Goal: Task Accomplishment & Management: Complete application form

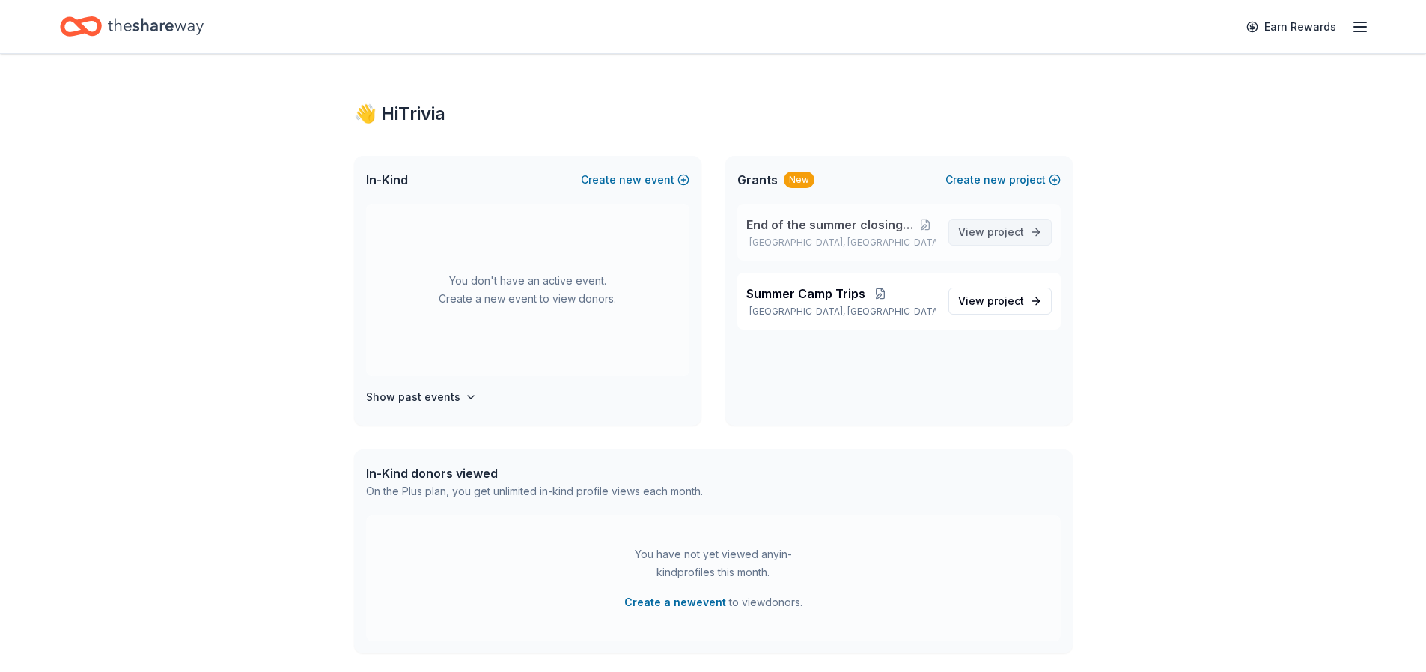
click at [978, 241] on link "View project" at bounding box center [1000, 232] width 103 height 27
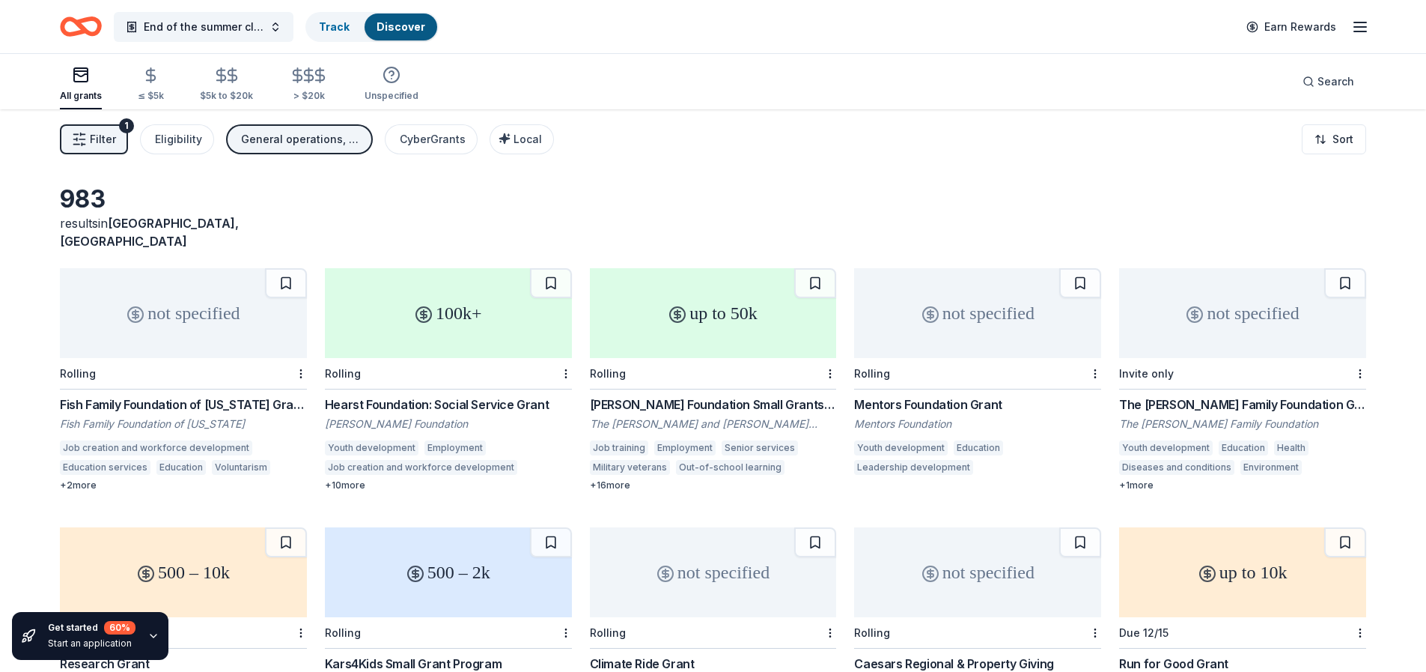
click at [75, 94] on div "All grants" at bounding box center [81, 96] width 42 height 12
click at [144, 87] on div "≤ $5k" at bounding box center [151, 84] width 26 height 35
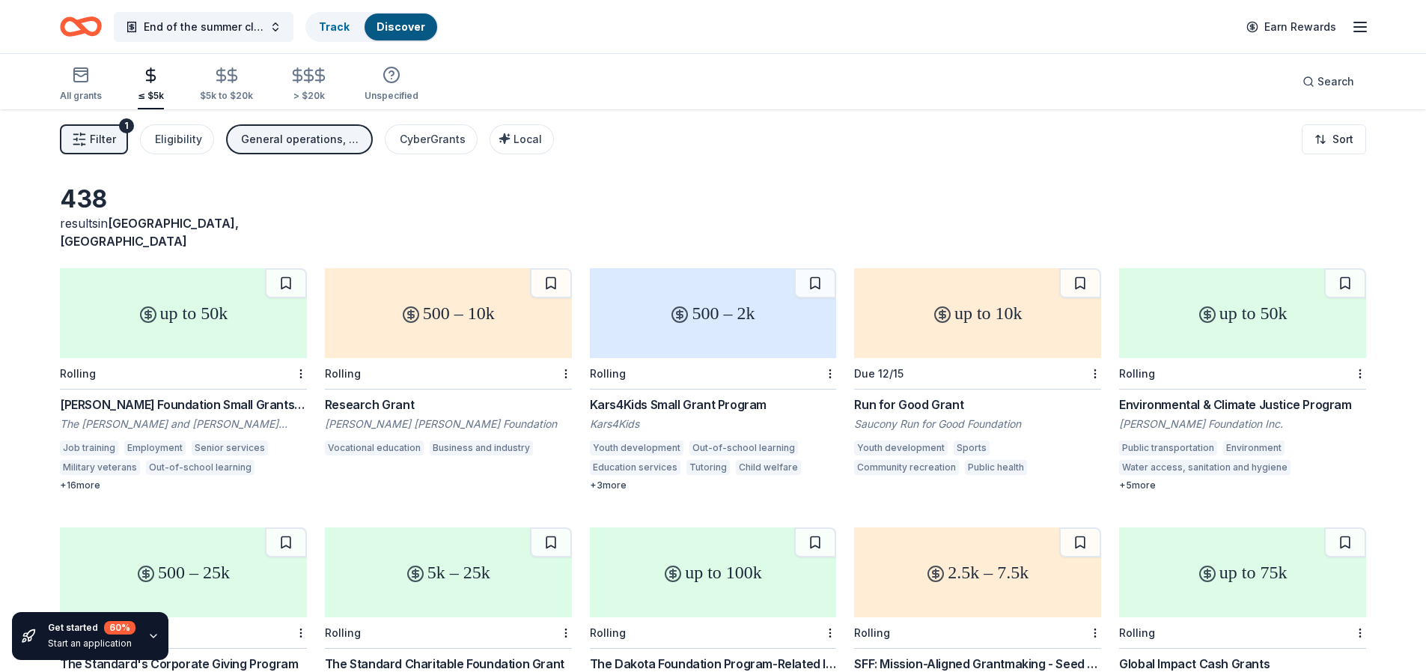
click at [106, 150] on button "Filter 1" at bounding box center [94, 139] width 68 height 30
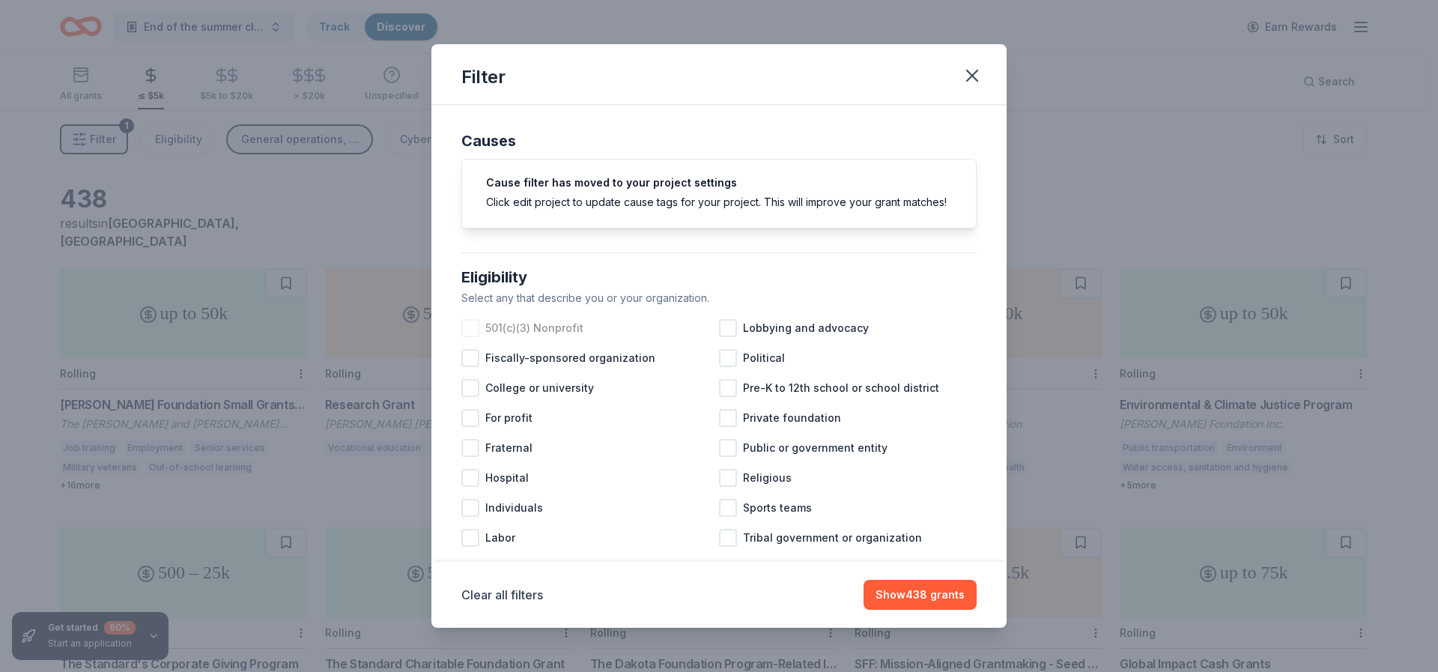
click at [466, 337] on div at bounding box center [470, 328] width 18 height 18
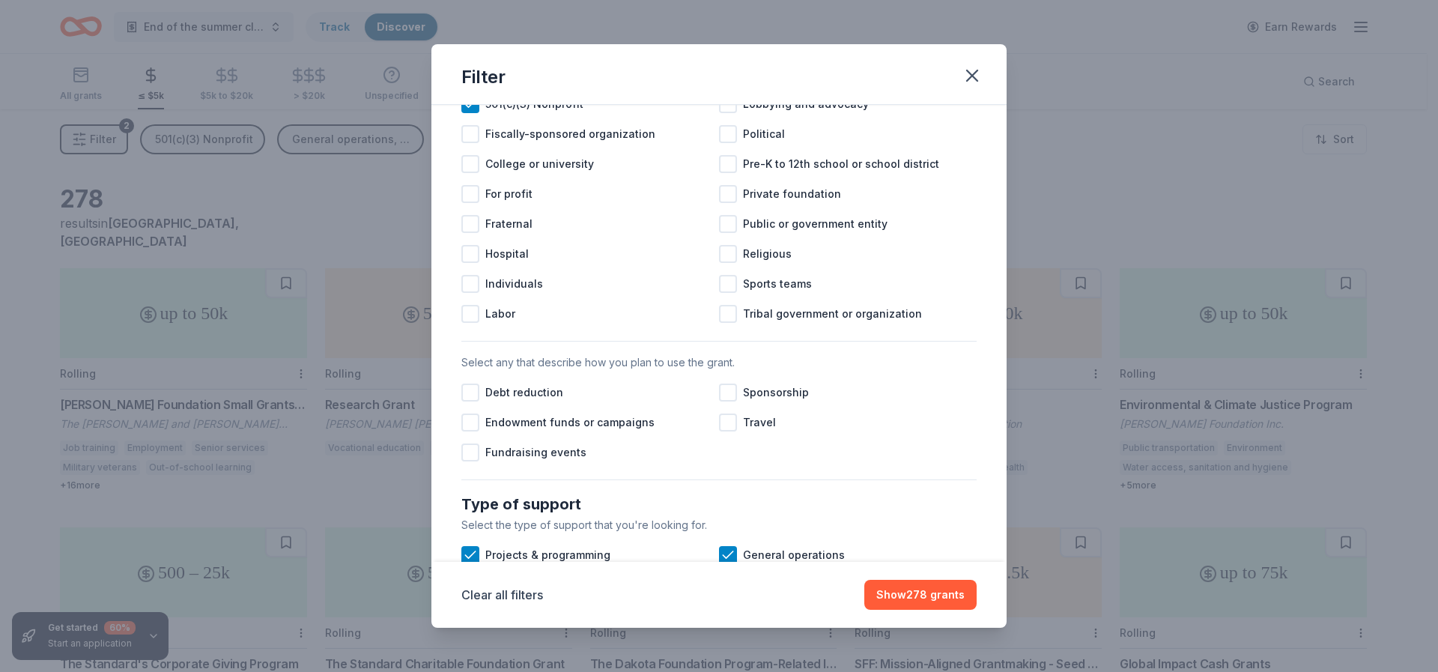
scroll to position [225, 0]
click at [472, 460] on div at bounding box center [470, 452] width 18 height 18
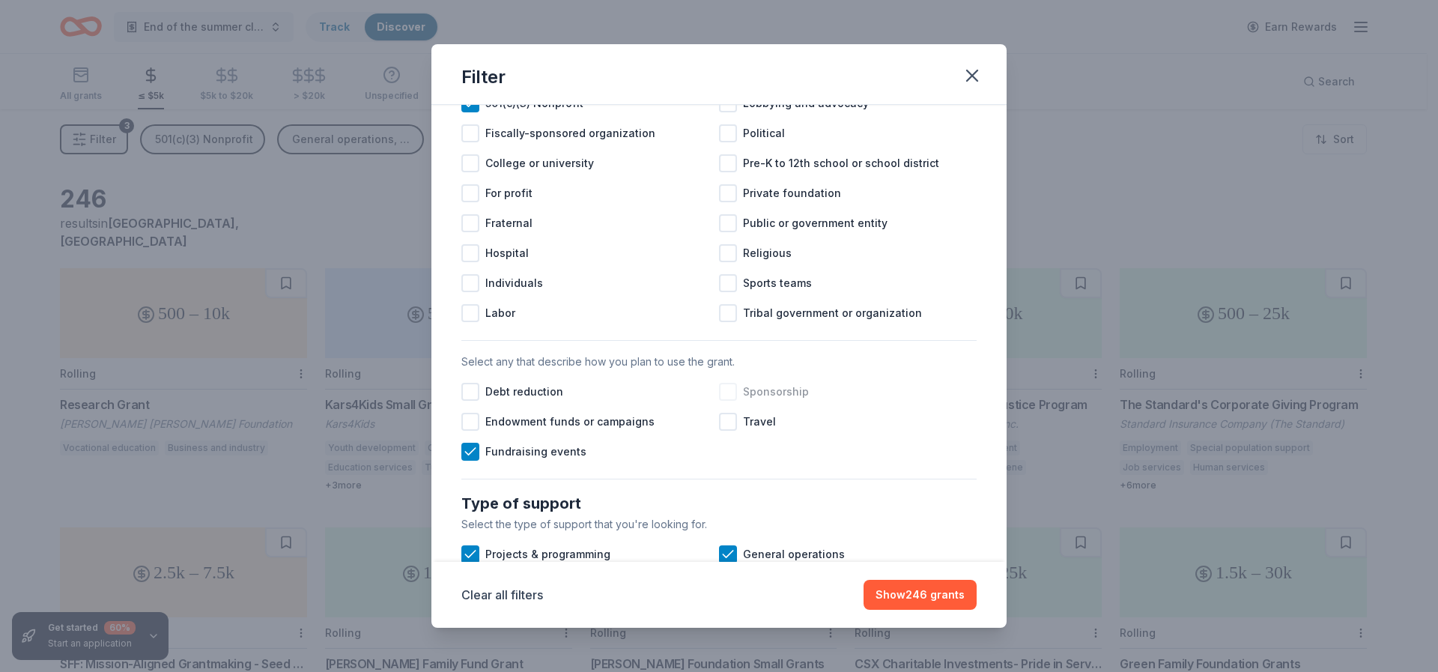
click at [729, 401] on div at bounding box center [728, 392] width 18 height 18
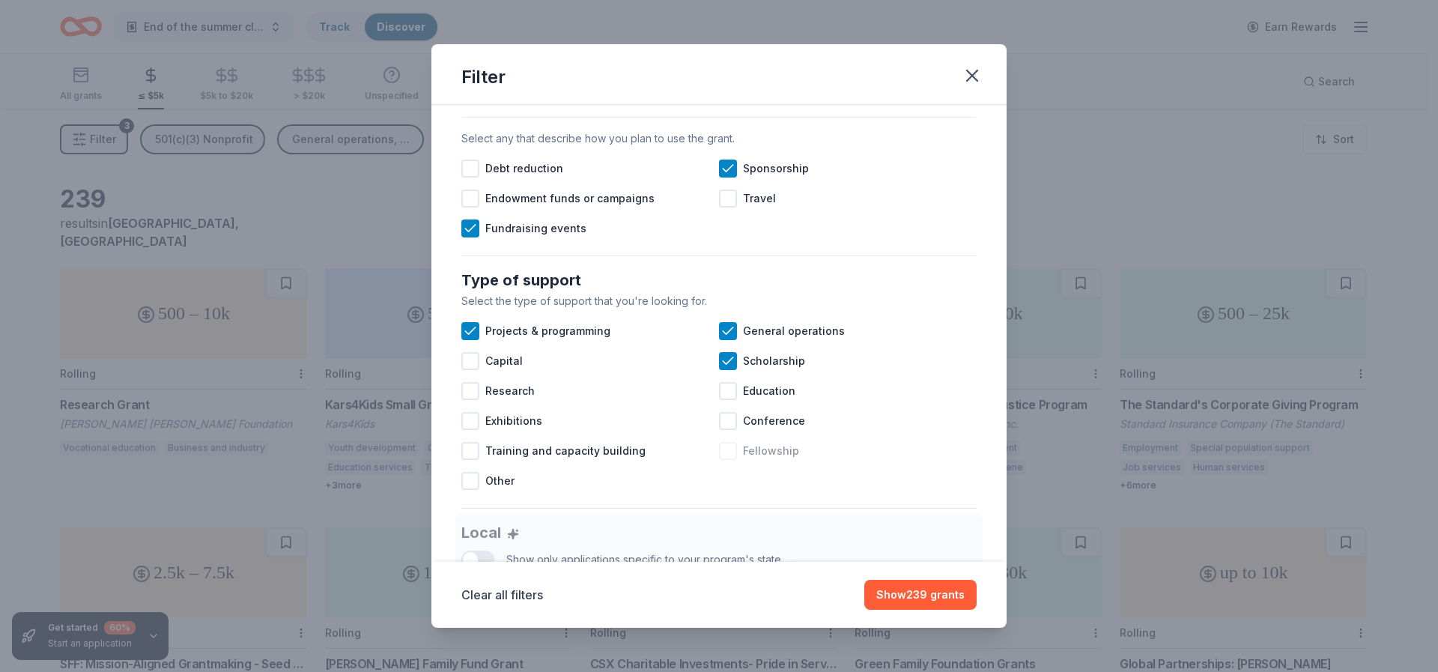
scroll to position [449, 0]
click at [725, 428] on div at bounding box center [728, 419] width 18 height 18
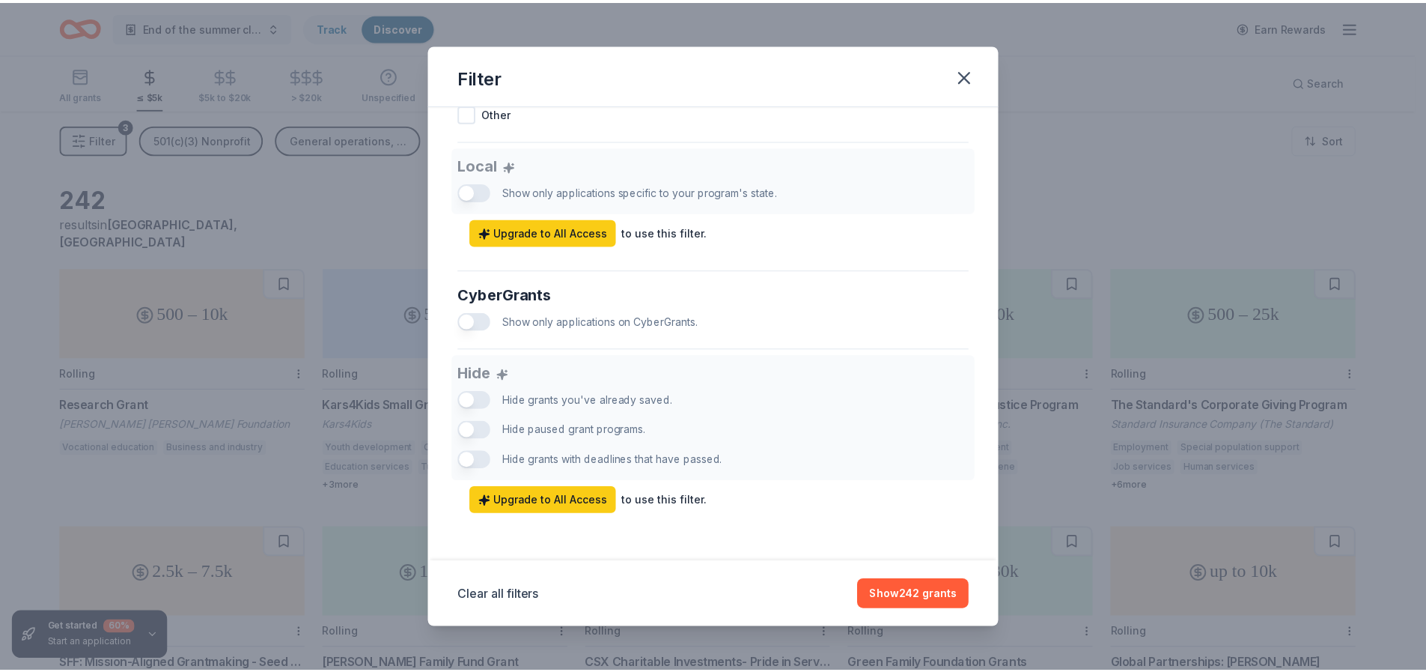
scroll to position [831, 0]
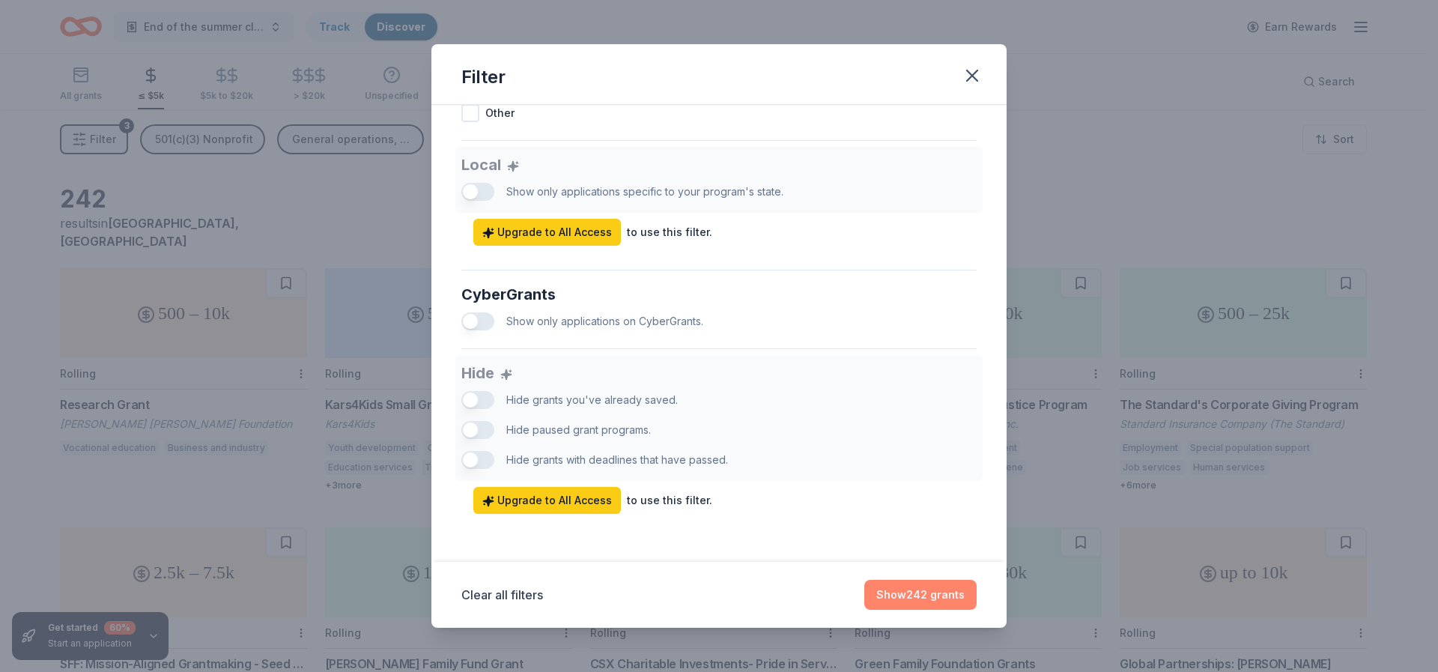
click at [922, 589] on button "Show 242 grants" at bounding box center [920, 595] width 112 height 30
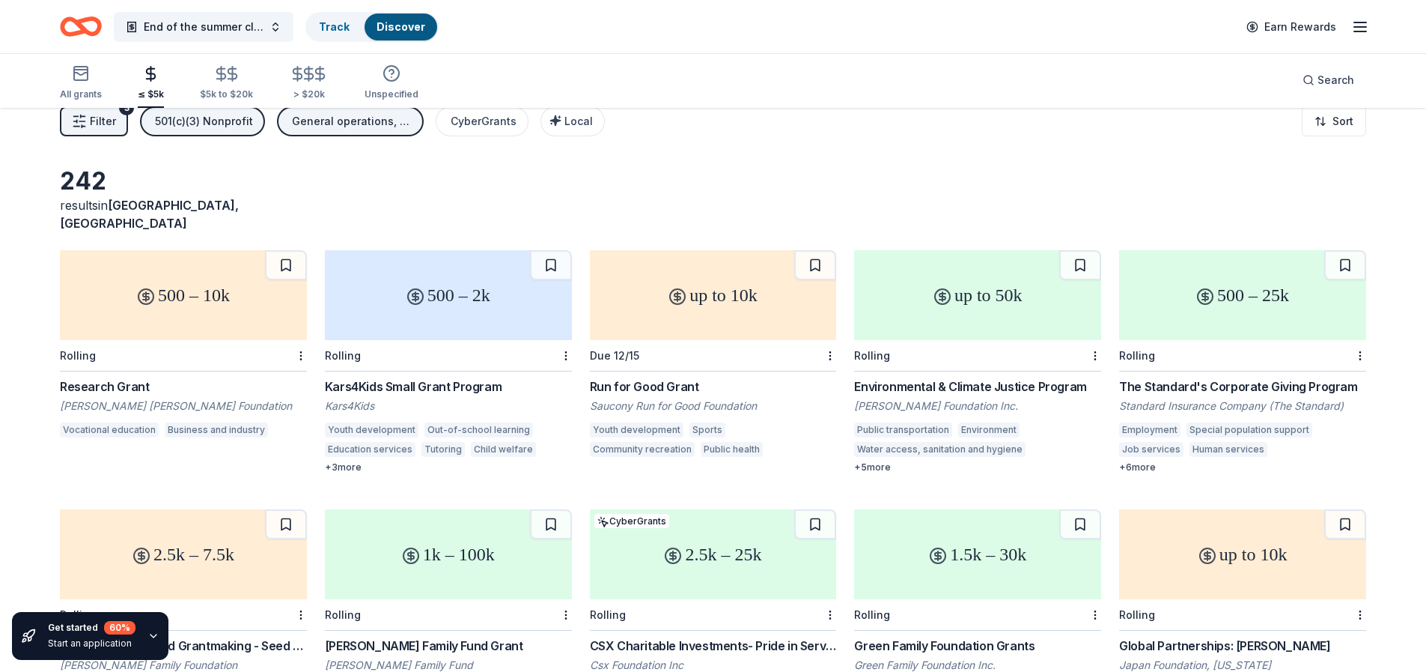
scroll to position [0, 0]
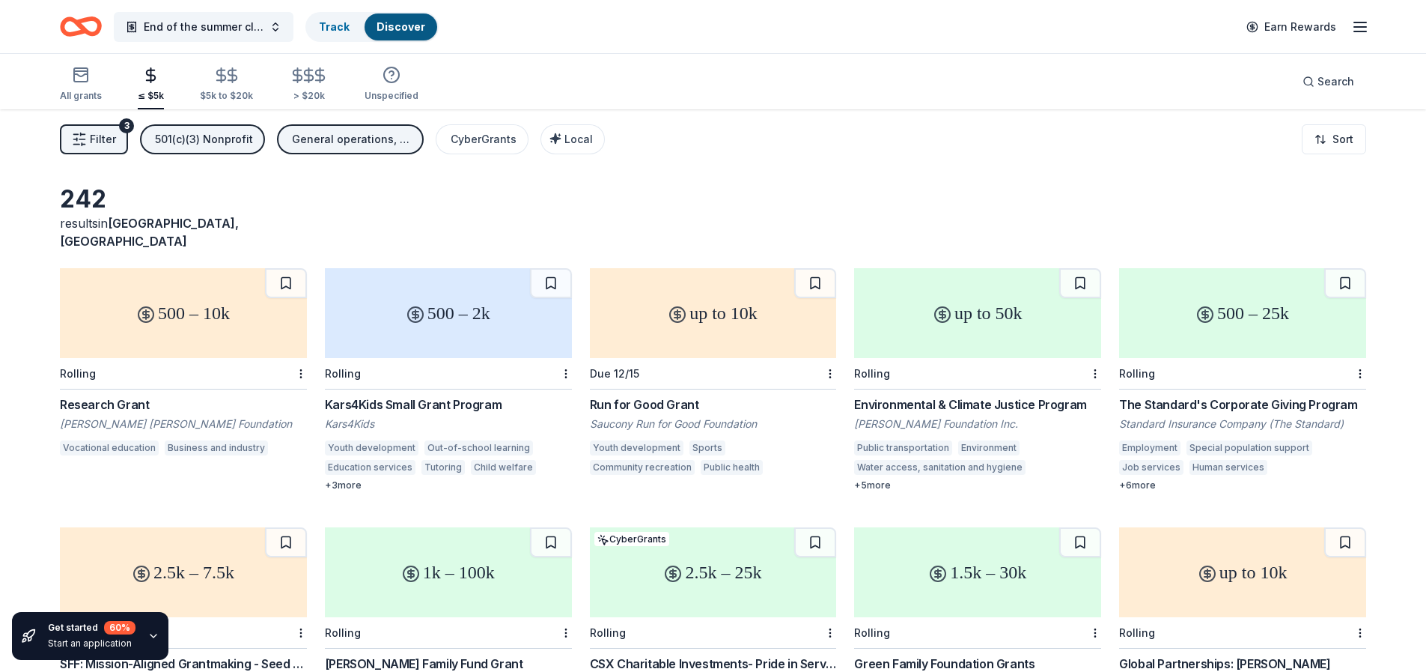
click at [450, 299] on div "500 – 2k" at bounding box center [448, 313] width 247 height 90
click at [325, 28] on link "Track" at bounding box center [334, 26] width 31 height 13
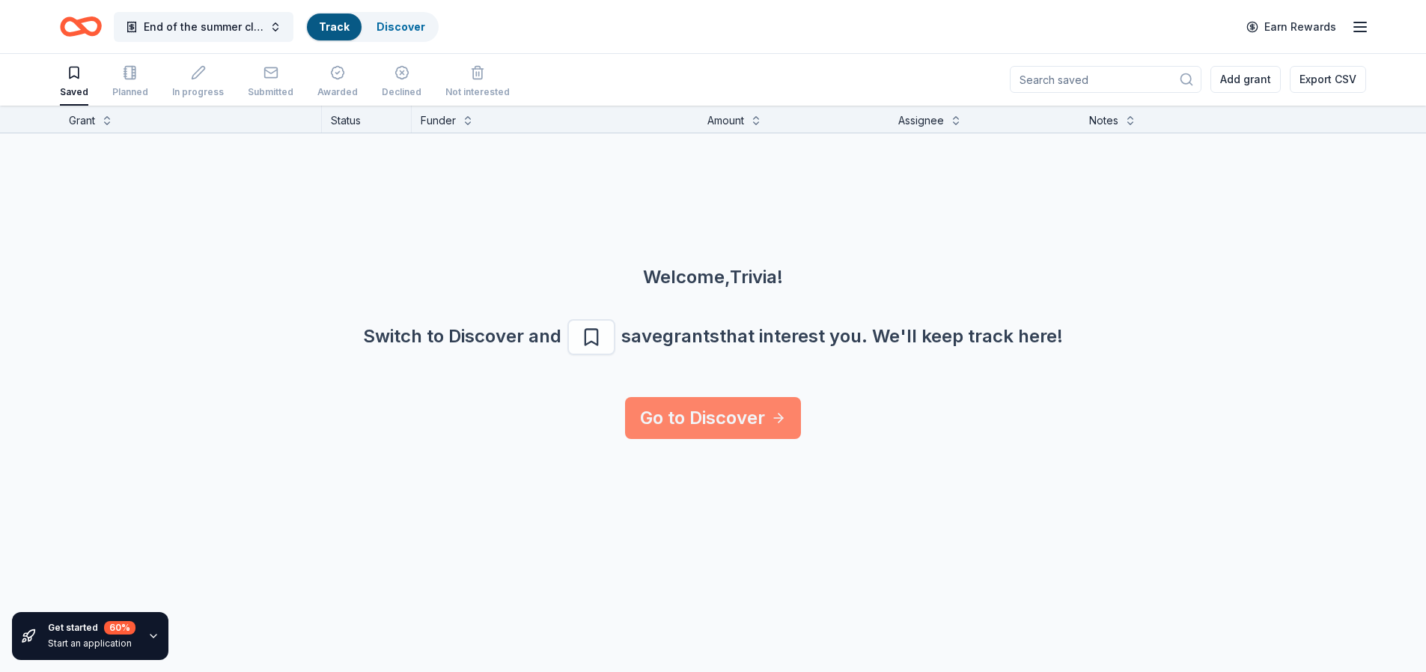
click at [686, 413] on link "Go to Discover" at bounding box center [713, 418] width 176 height 42
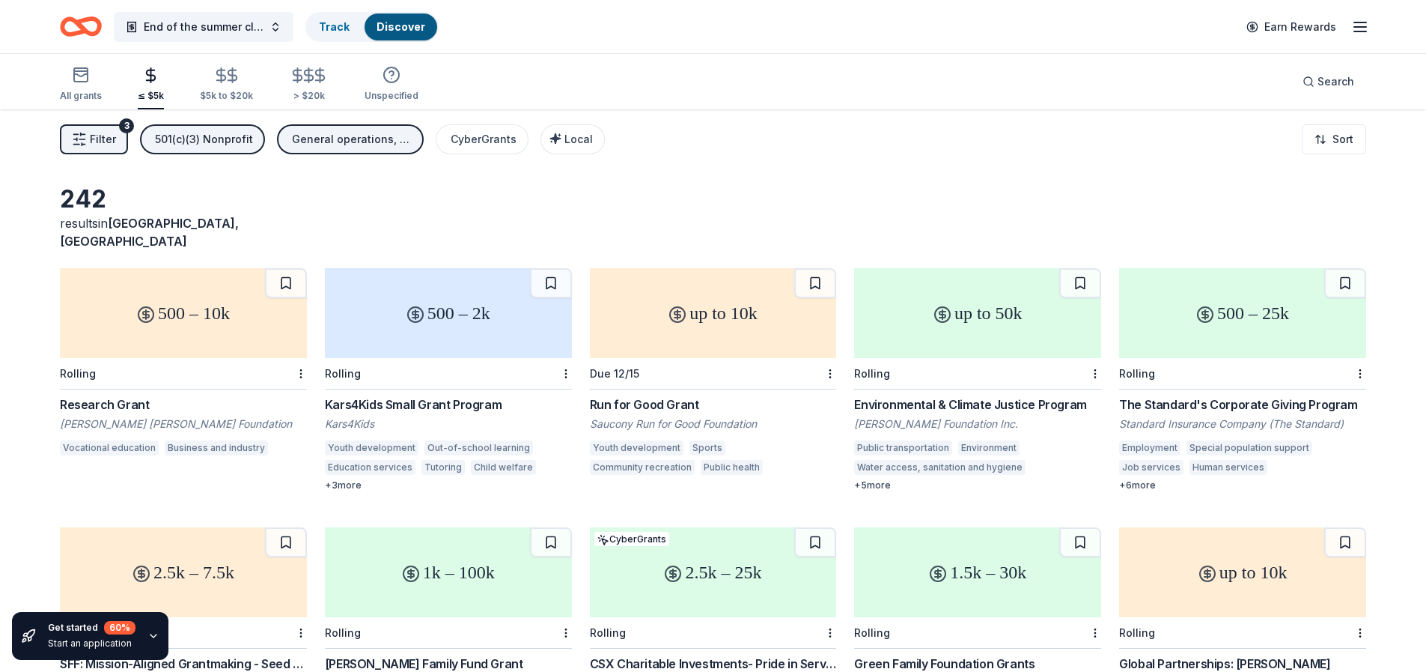
click at [79, 6] on div "End of the summer closing celebration Track Discover Earn Rewards" at bounding box center [713, 26] width 1426 height 53
click at [85, 32] on icon "Home" at bounding box center [87, 26] width 23 height 15
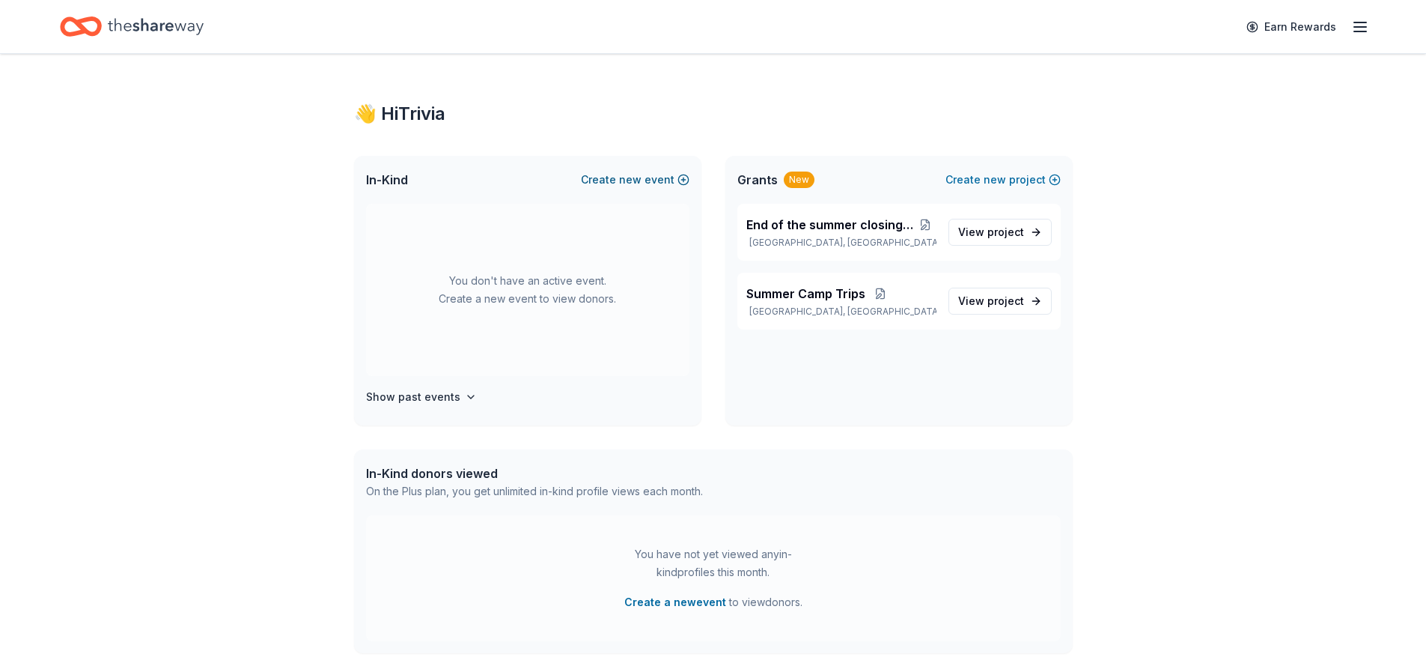
click at [649, 178] on button "Create new event" at bounding box center [635, 180] width 109 height 18
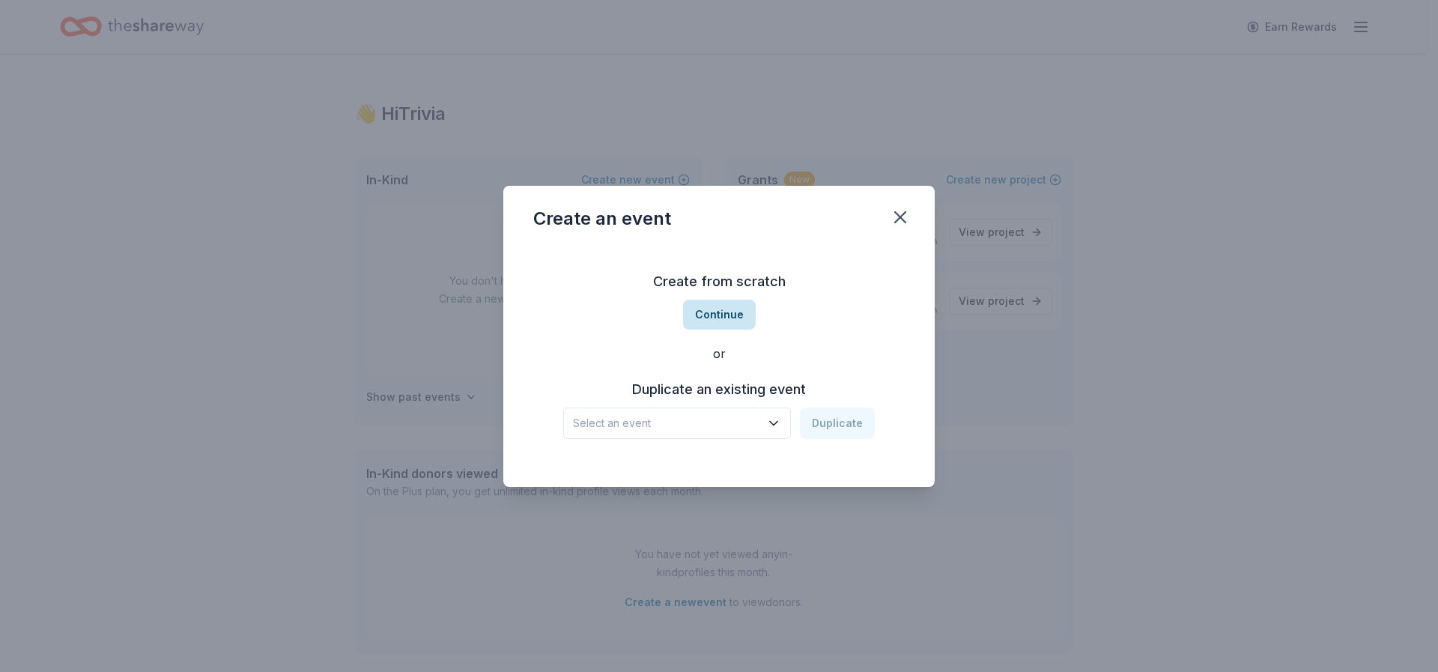
click at [717, 305] on button "Continue" at bounding box center [719, 314] width 73 height 30
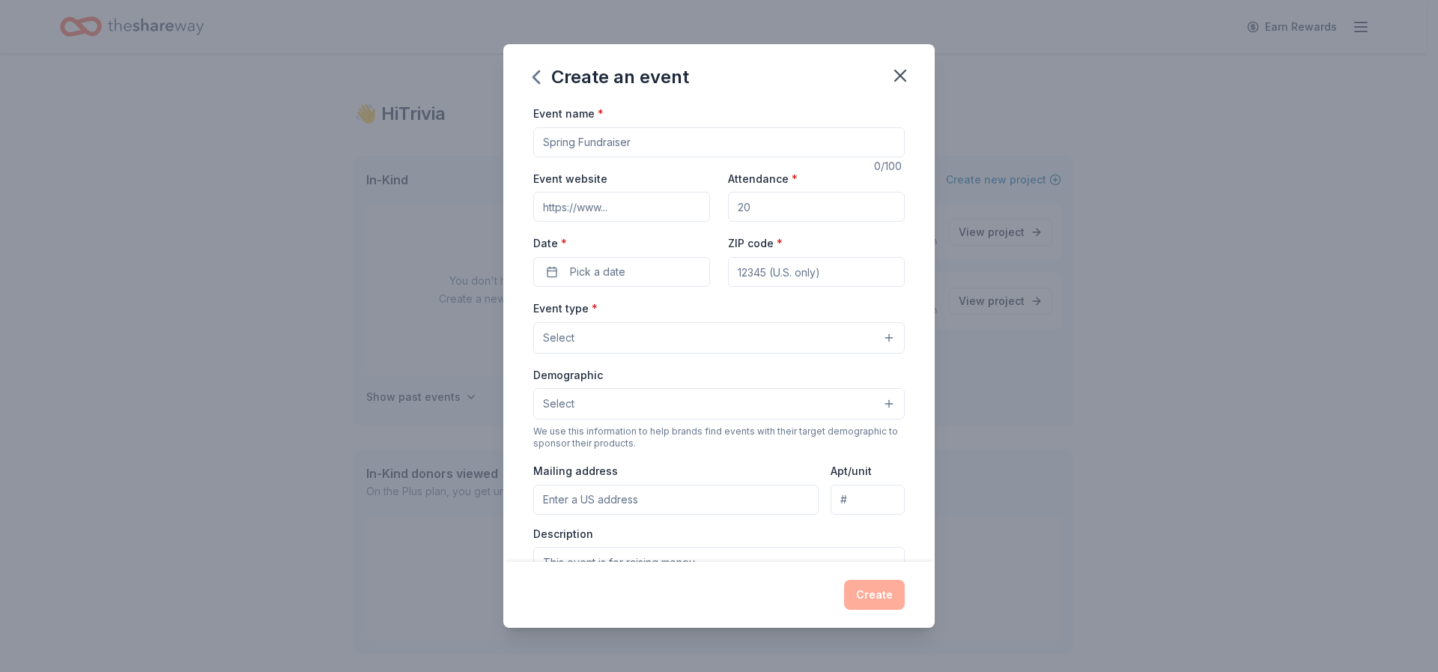
drag, startPoint x: 659, startPoint y: 145, endPoint x: 508, endPoint y: 156, distance: 151.7
click at [508, 156] on div "Event name * 0 /100 Event website Attendance * Date * Pick a date ZIP code * Ev…" at bounding box center [718, 332] width 431 height 457
type input "October Harvest"
drag, startPoint x: 787, startPoint y: 207, endPoint x: 735, endPoint y: 212, distance: 51.9
click at [735, 212] on input "Attendance *" at bounding box center [816, 207] width 177 height 30
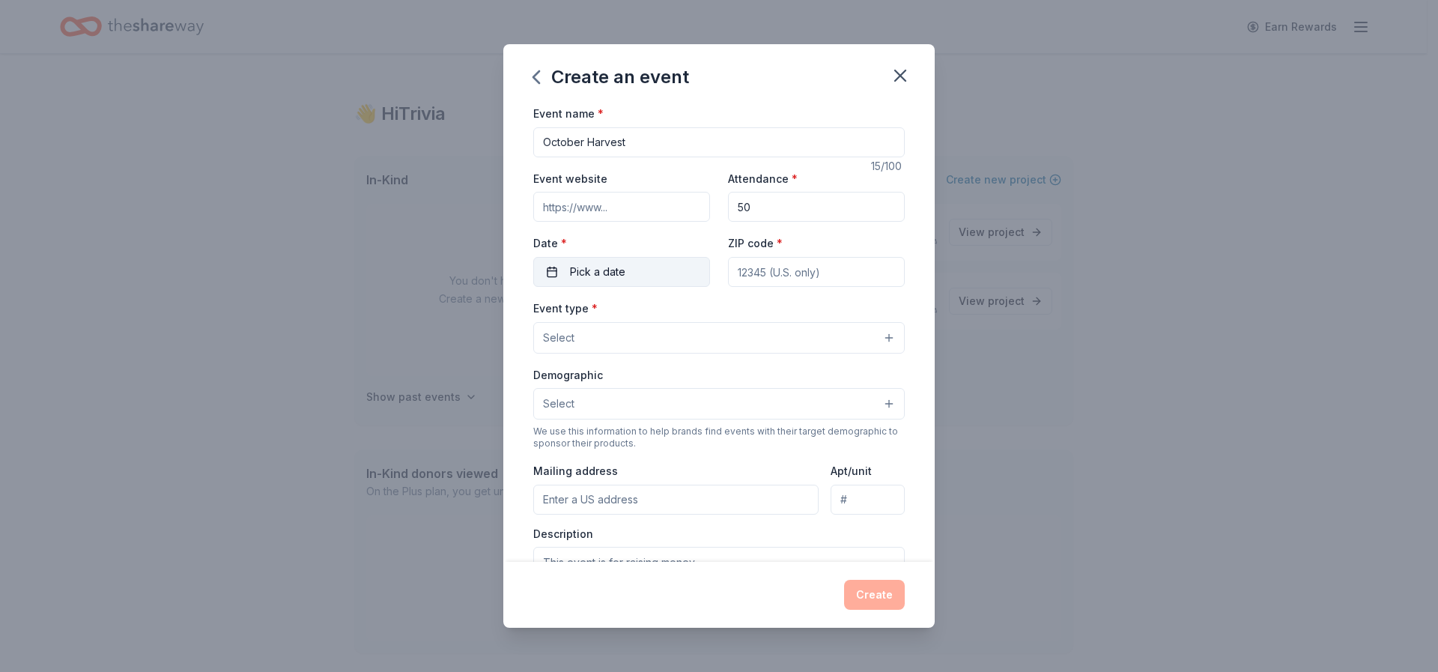
type input "50"
click at [621, 276] on span "Pick a date" at bounding box center [597, 272] width 55 height 18
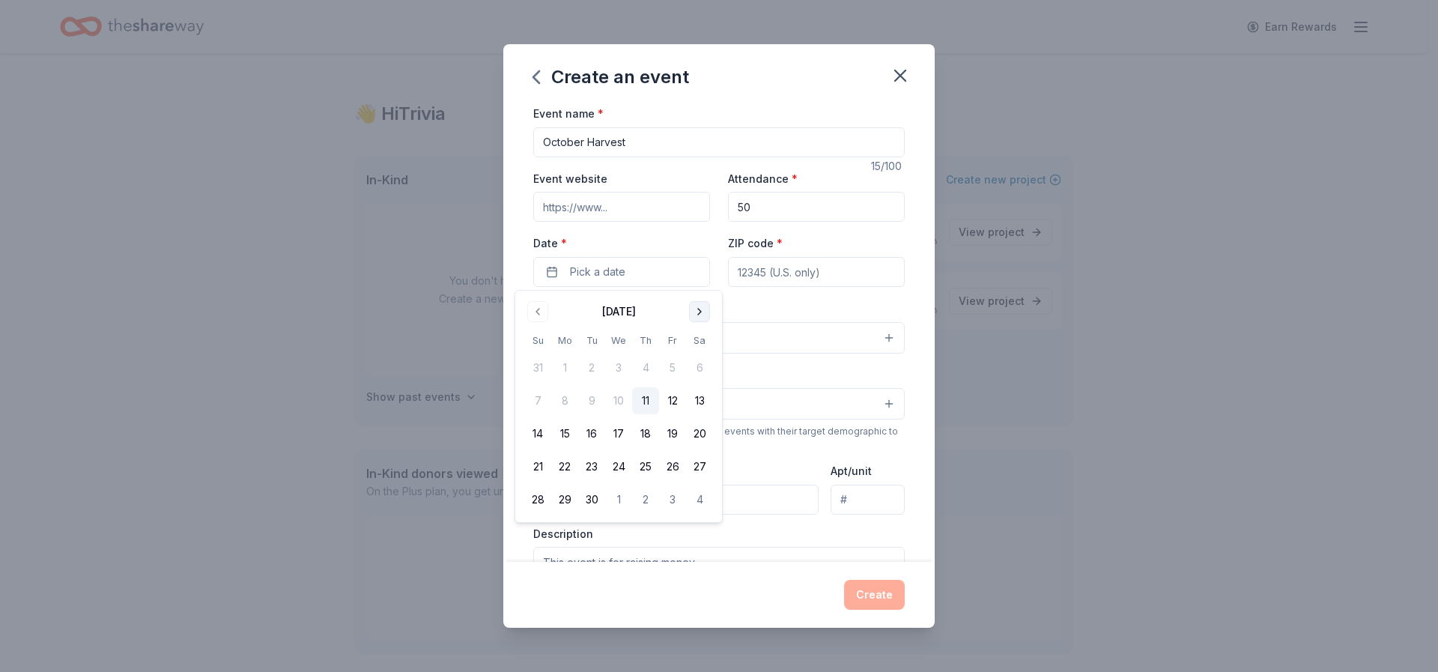
click at [699, 308] on button "Go to next month" at bounding box center [699, 311] width 21 height 21
click at [676, 497] on button "31" at bounding box center [672, 499] width 27 height 27
click at [815, 280] on input "ZIP code *" at bounding box center [816, 272] width 177 height 30
type input "21213"
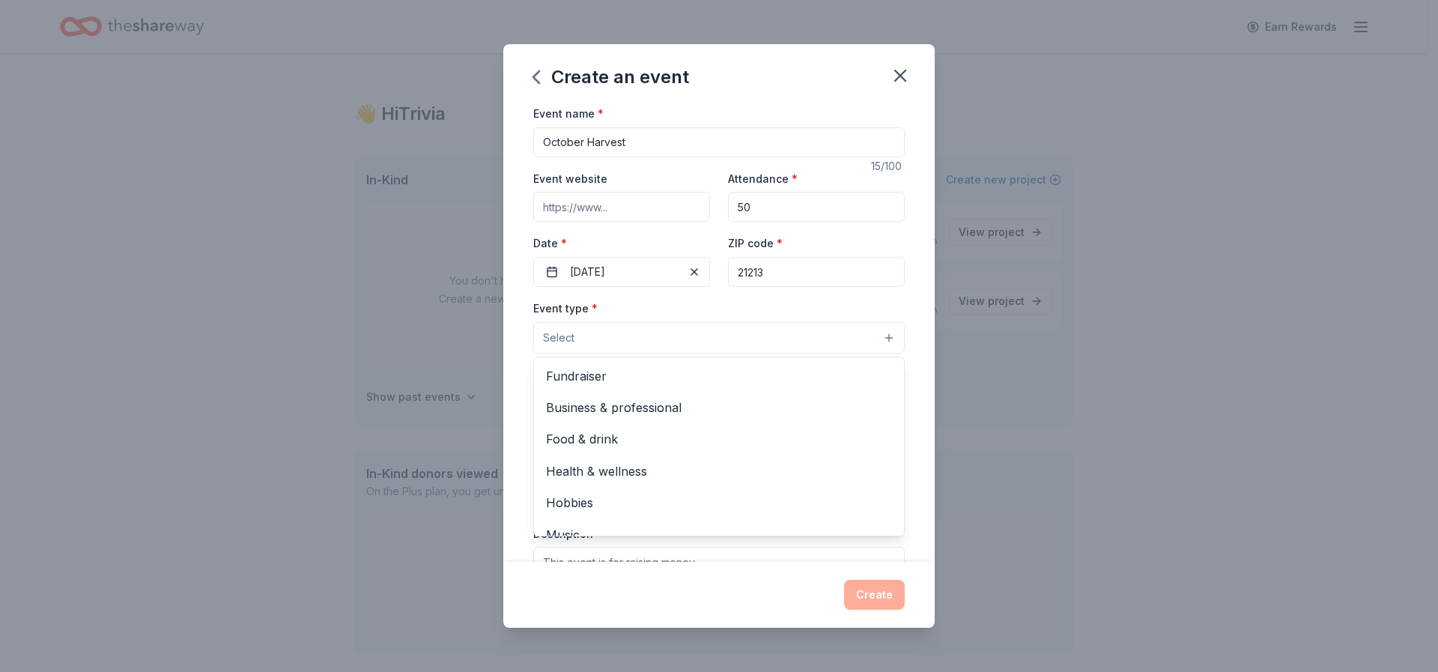
click at [649, 330] on button "Select" at bounding box center [718, 337] width 371 height 31
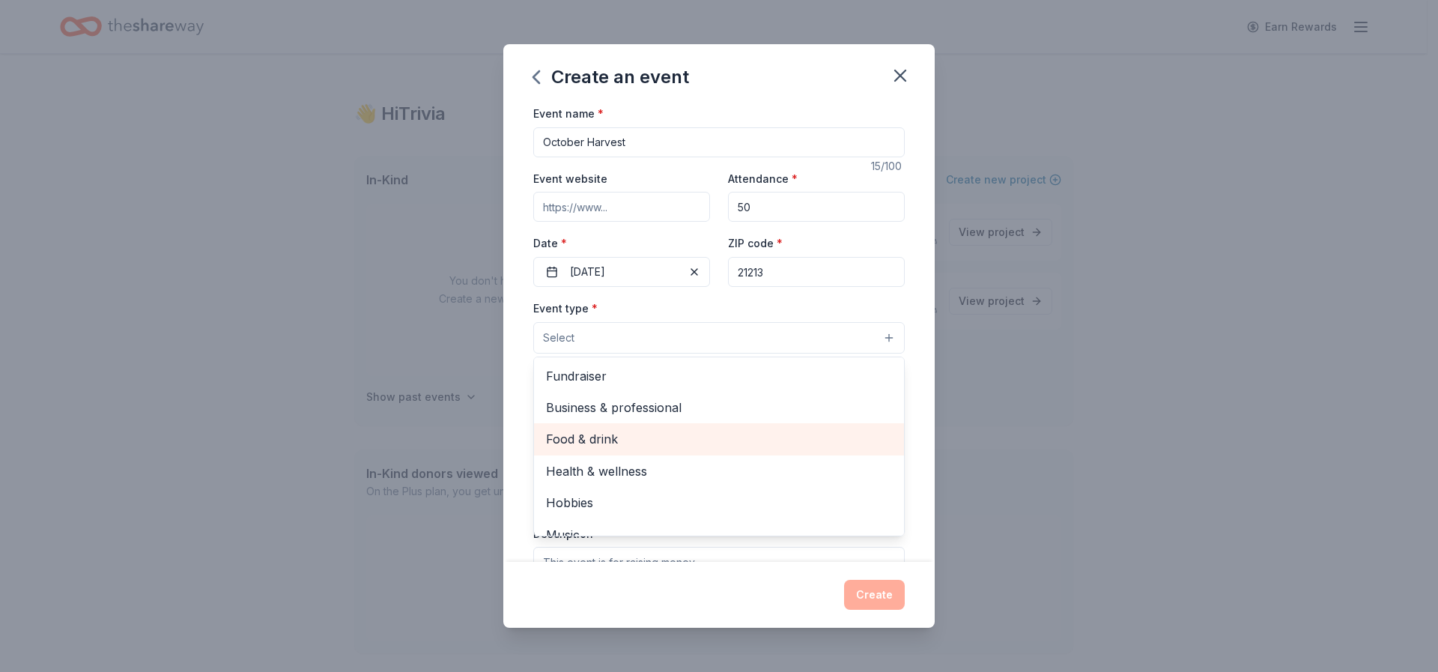
click at [629, 438] on span "Food & drink" at bounding box center [719, 438] width 346 height 19
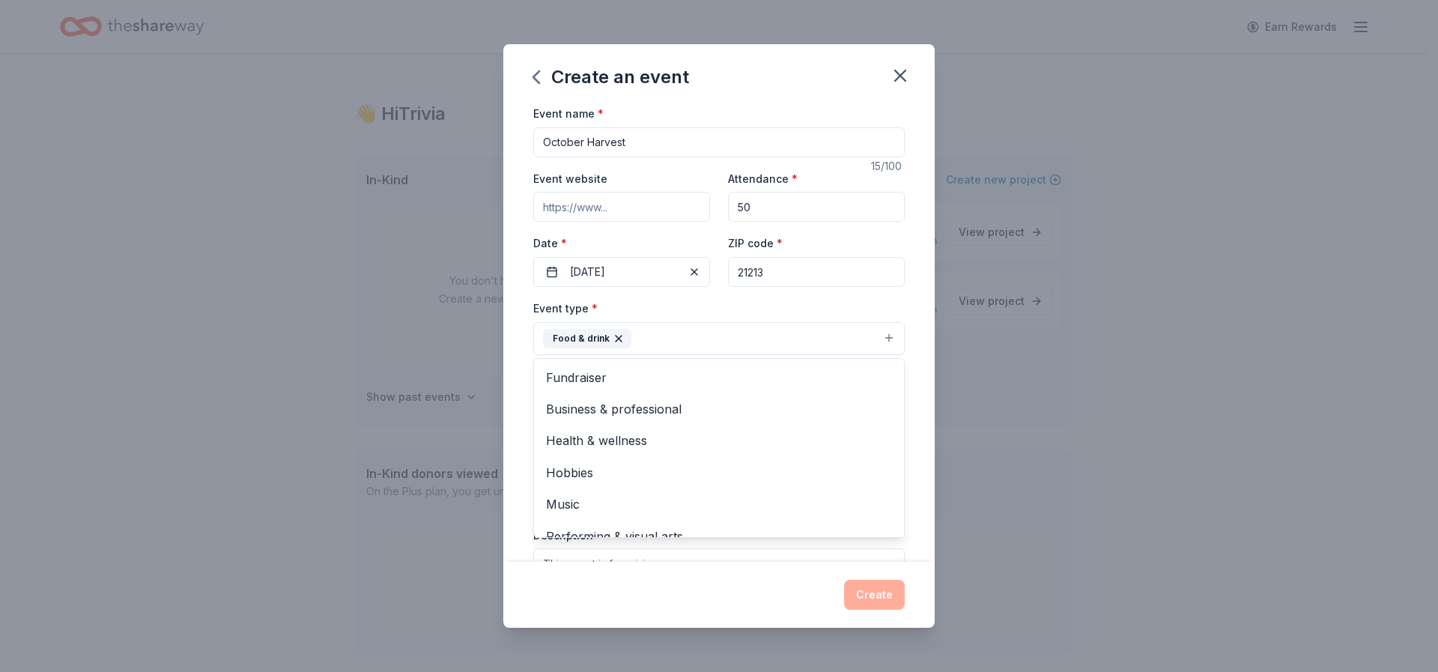
scroll to position [18, 0]
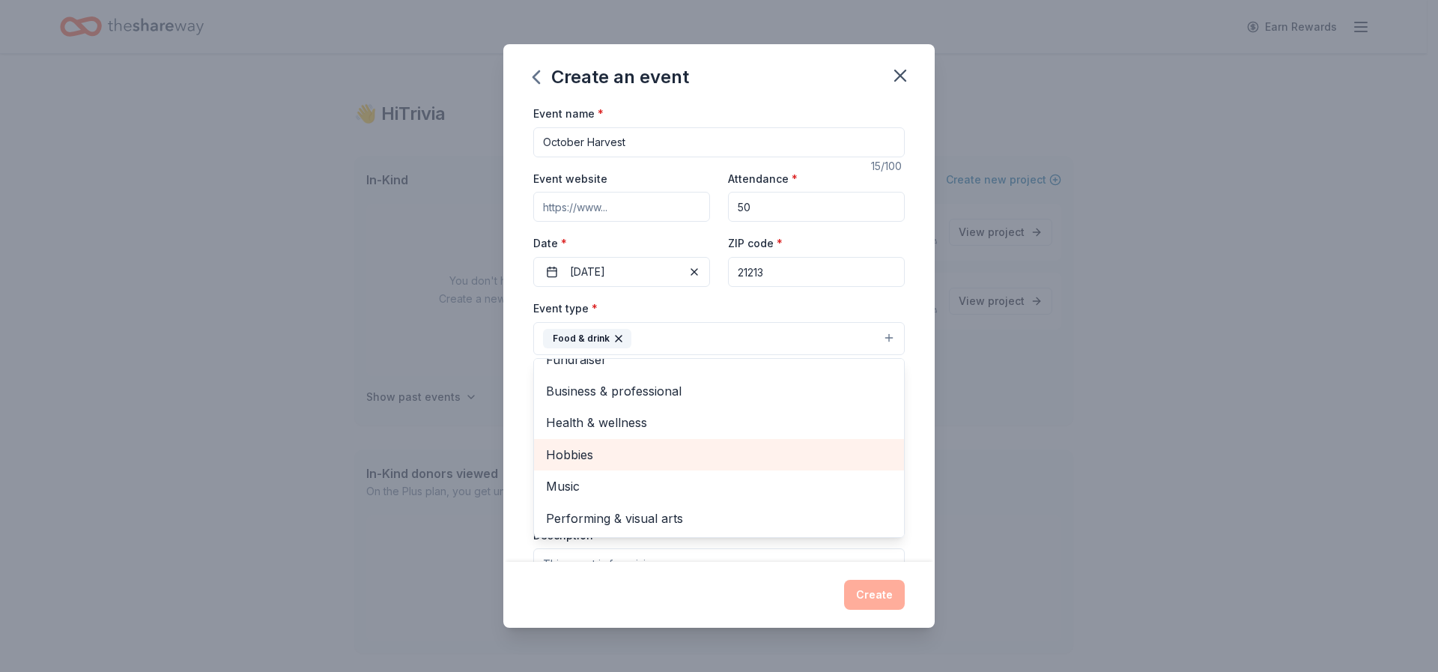
click at [635, 465] on div "Hobbies" at bounding box center [719, 454] width 370 height 31
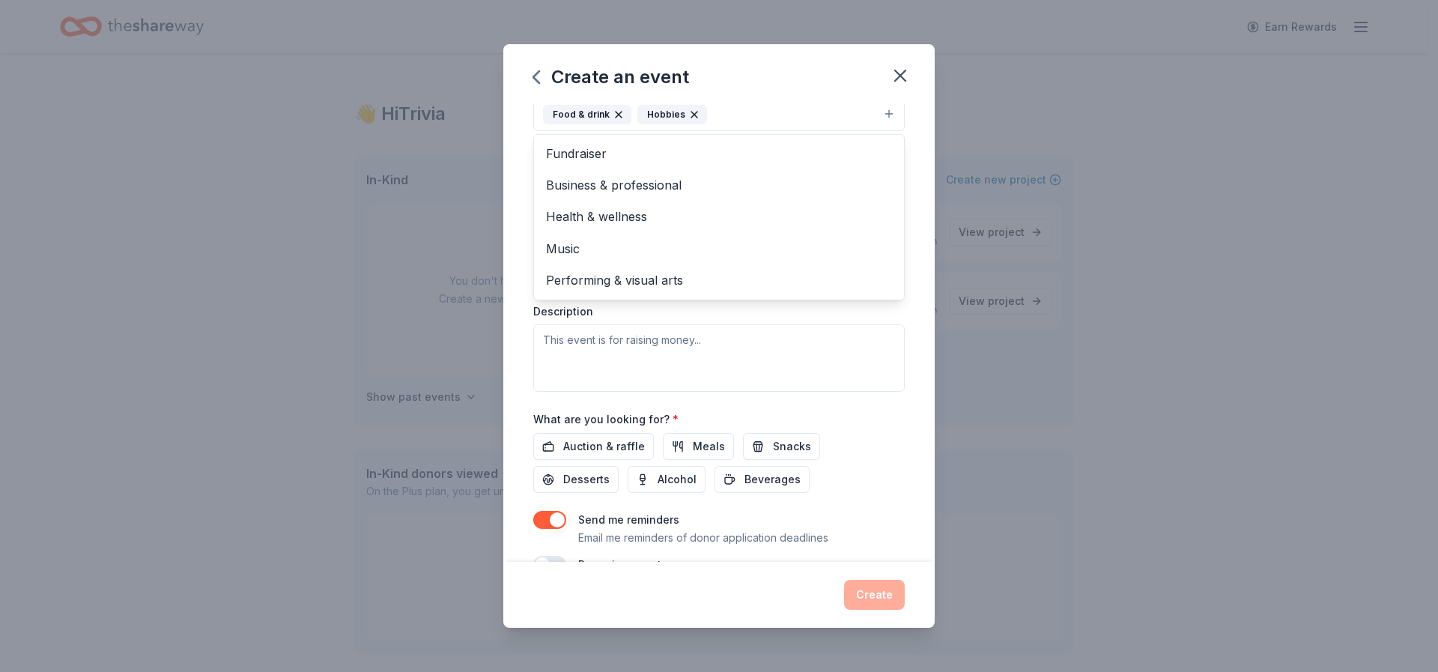
scroll to position [225, 0]
click at [617, 338] on div "Event type * Food & drink Hobbies Fundraiser Business & professional Health & w…" at bounding box center [718, 232] width 371 height 317
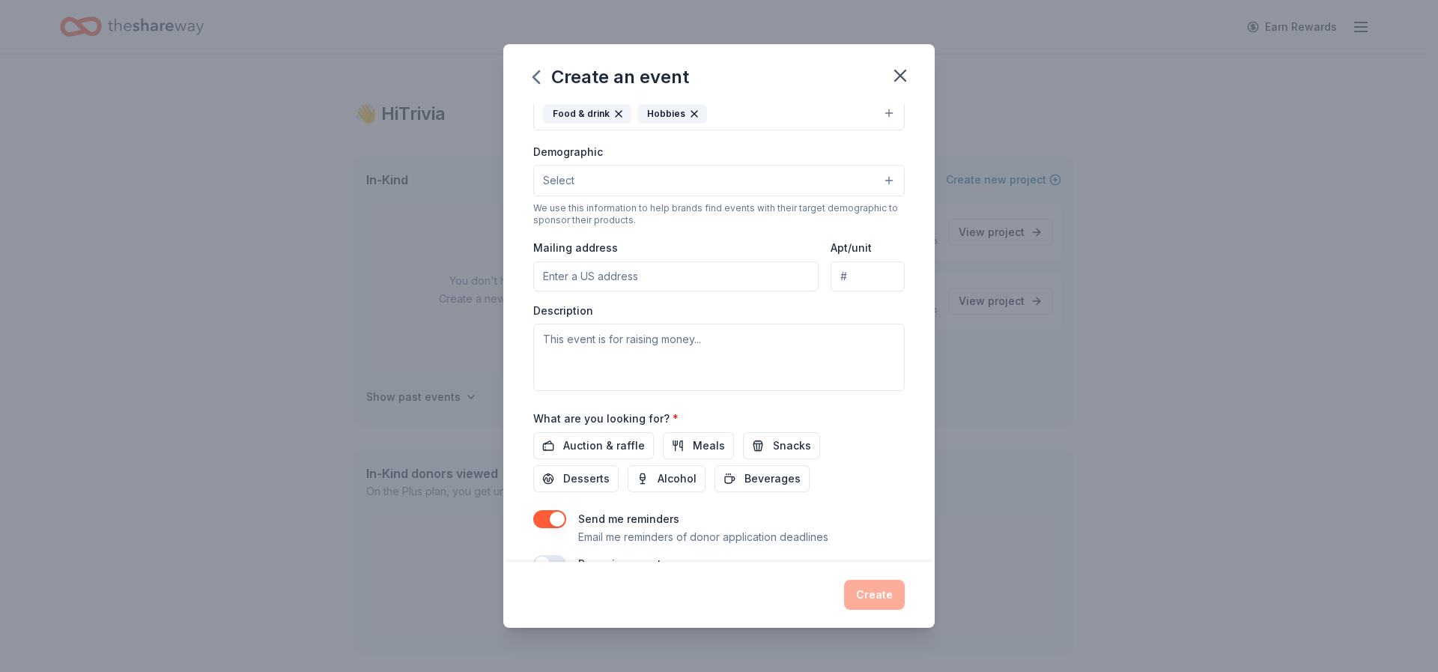
scroll to position [217, 0]
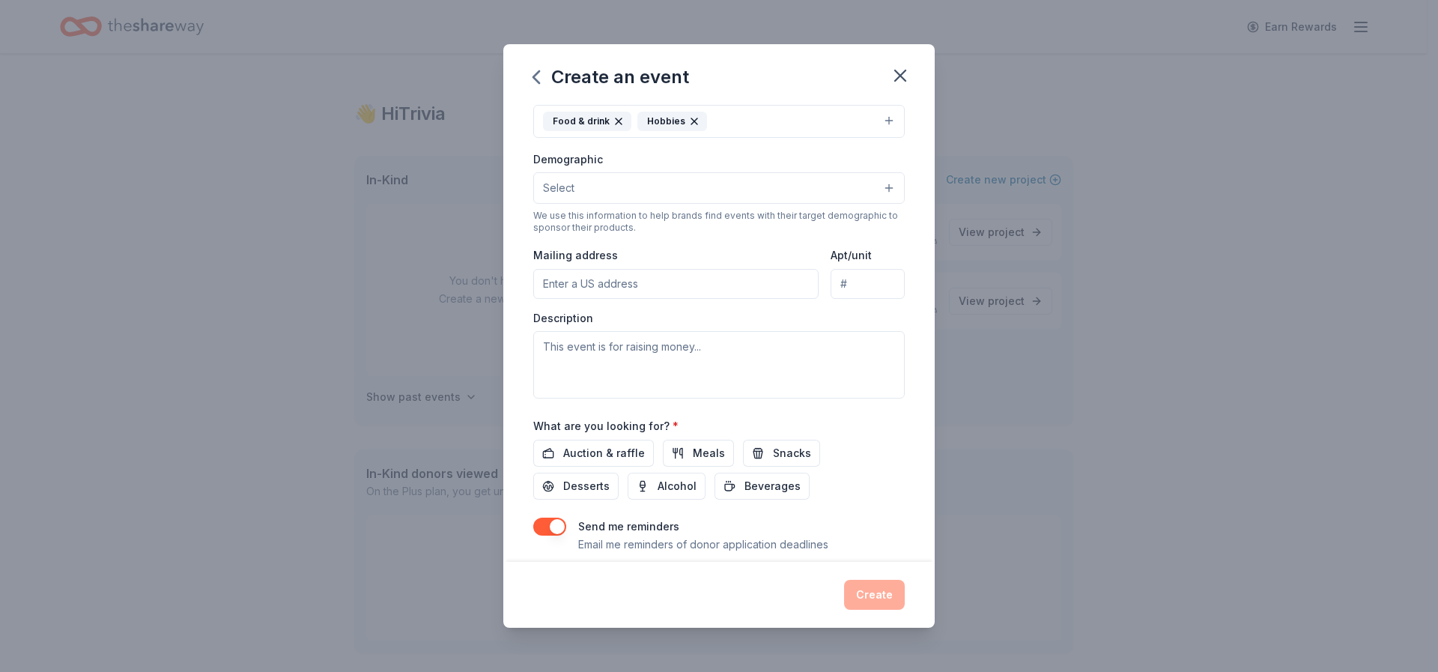
click at [649, 189] on button "Select" at bounding box center [718, 187] width 371 height 31
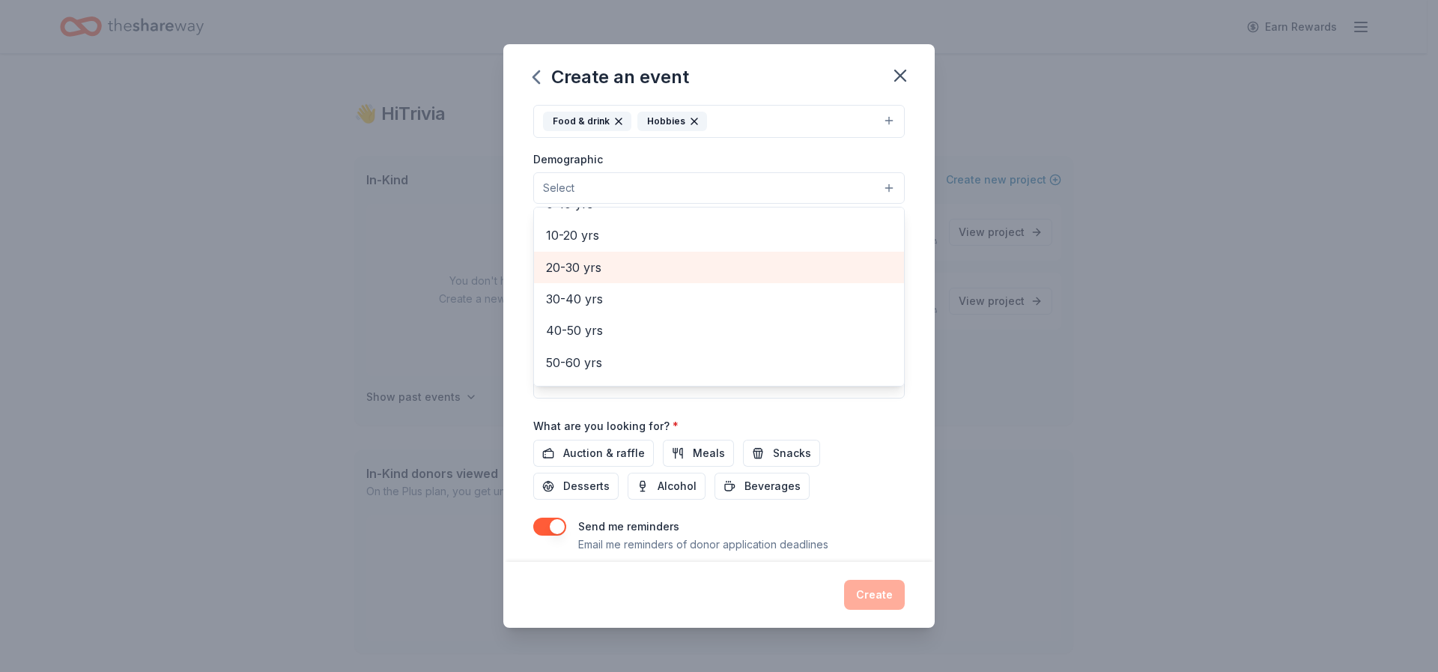
scroll to position [75, 0]
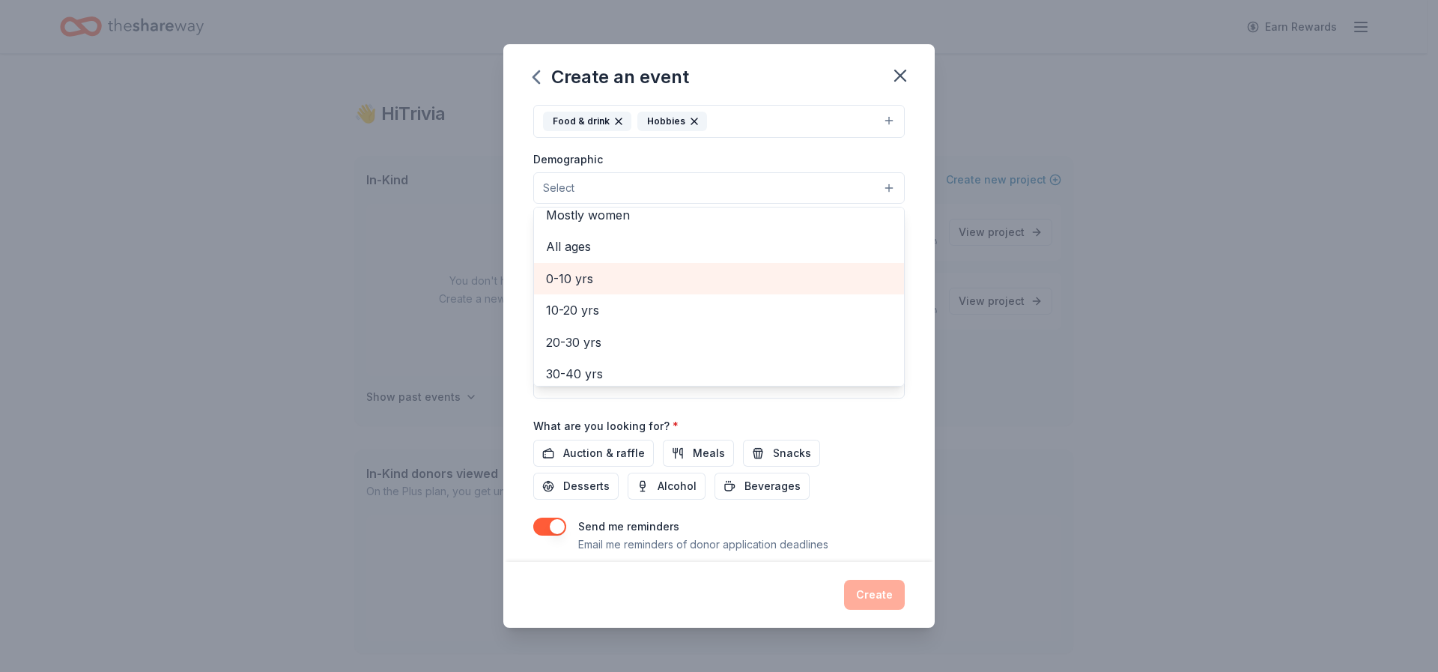
click at [592, 279] on span "0-10 yrs" at bounding box center [719, 278] width 346 height 19
click at [591, 282] on span "10-20 yrs" at bounding box center [719, 279] width 346 height 19
click at [729, 407] on div "Event name * October Harvest 15 /100 Event website Attendance * 50 Date * 10/31…" at bounding box center [718, 234] width 371 height 695
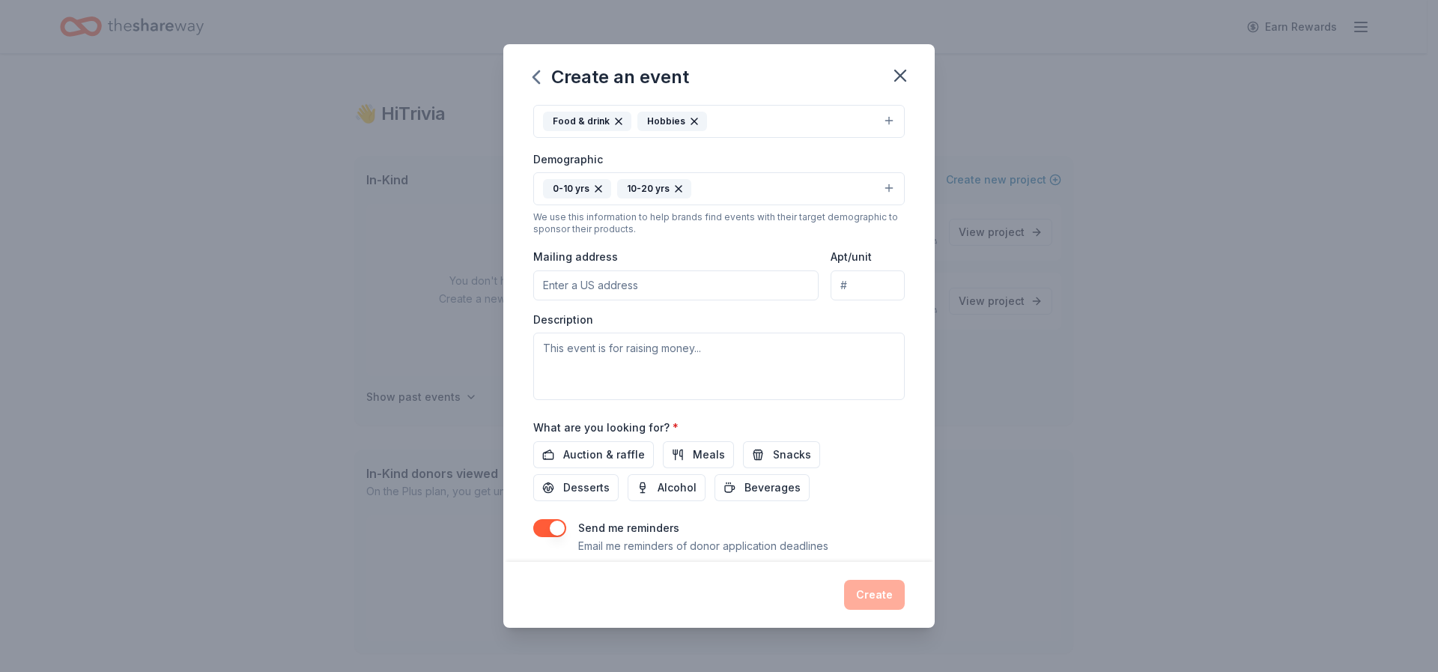
click at [611, 284] on input "Mailing address" at bounding box center [675, 285] width 285 height 30
type input "2214 East Oliver Street, Baltimore, MD, 21213"
click at [638, 349] on textarea at bounding box center [718, 365] width 371 height 67
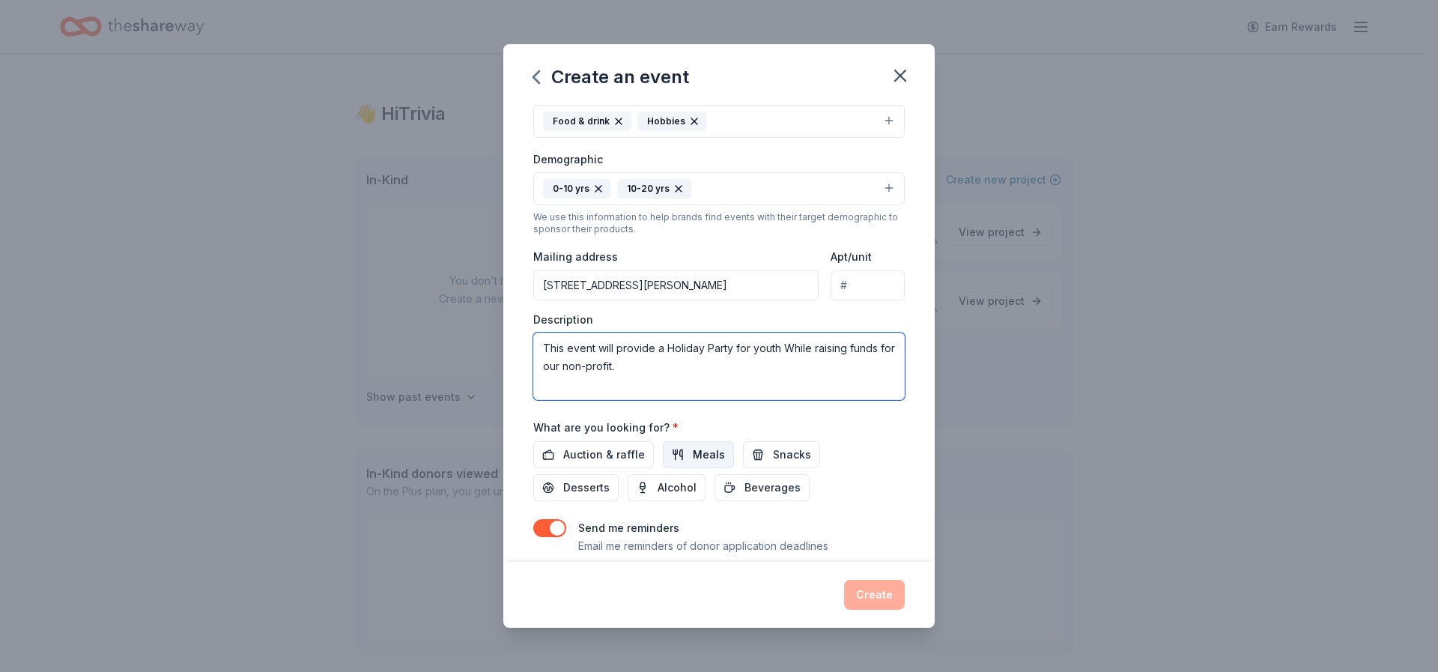
type textarea "This event will provide a Holiday Party for youth While raising funds for our n…"
click at [684, 454] on button "Meals" at bounding box center [698, 454] width 71 height 27
click at [779, 451] on span "Snacks" at bounding box center [792, 455] width 38 height 18
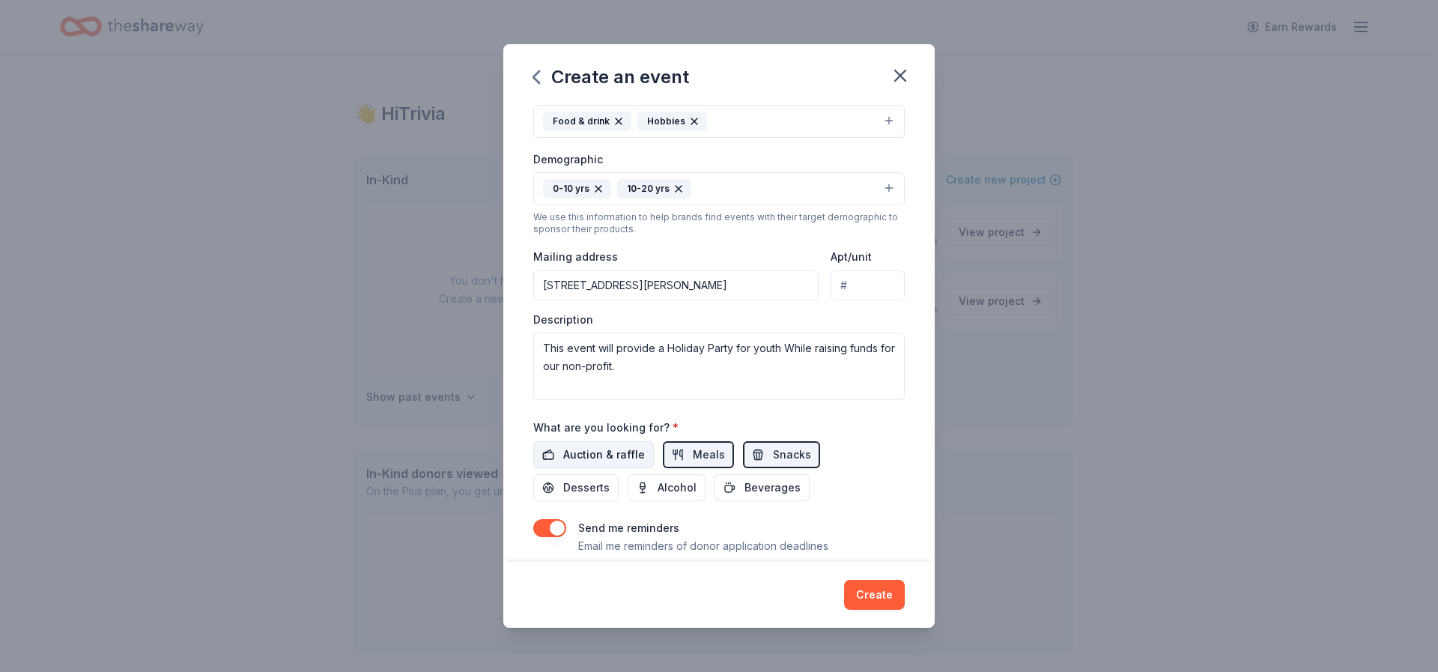
click at [589, 457] on span "Auction & raffle" at bounding box center [604, 455] width 82 height 18
click at [591, 451] on span "Auction & raffle" at bounding box center [604, 455] width 82 height 18
click at [575, 487] on span "Desserts" at bounding box center [586, 487] width 46 height 18
click at [780, 487] on span "Beverages" at bounding box center [772, 487] width 56 height 18
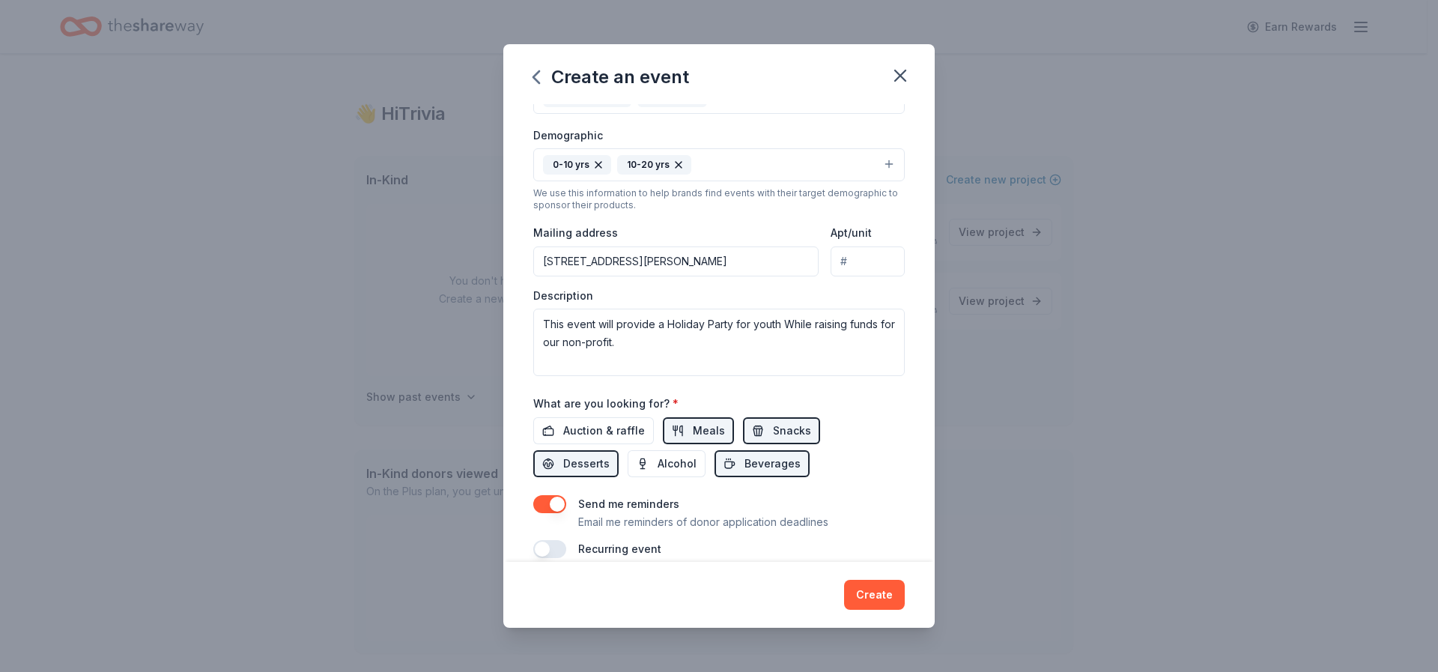
scroll to position [261, 0]
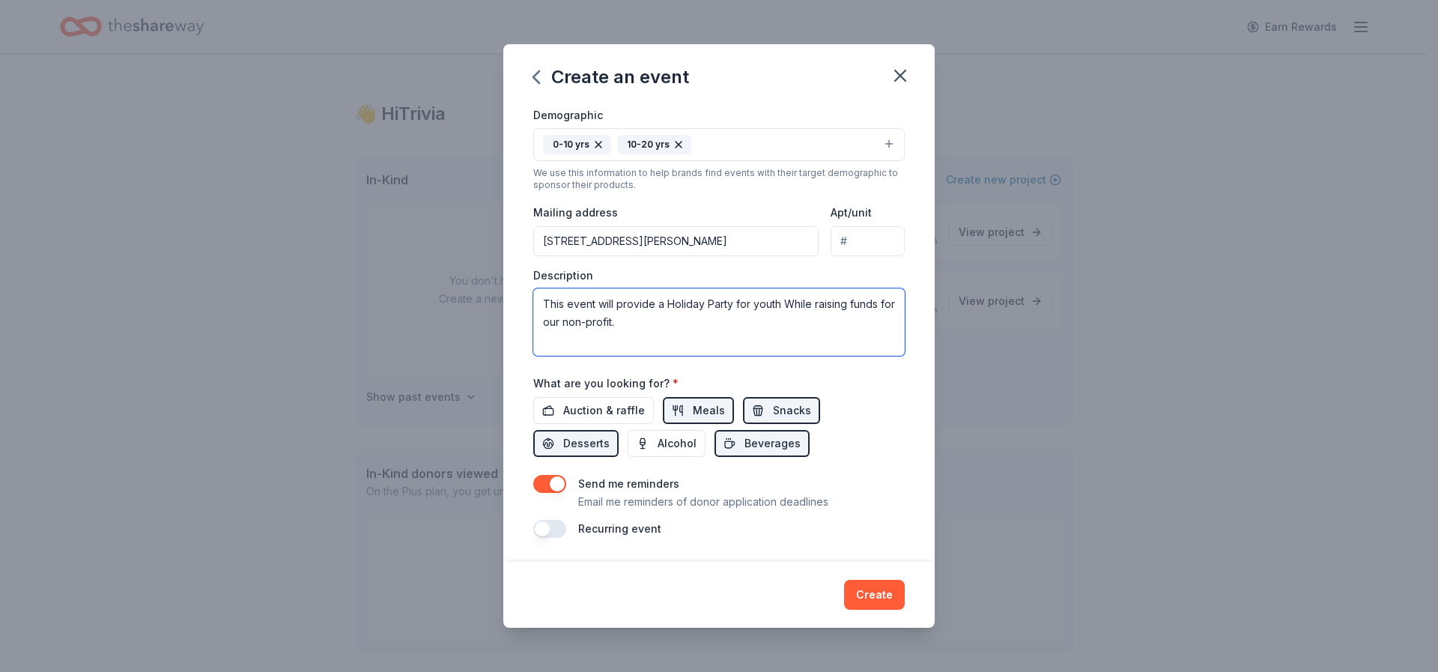
click at [649, 323] on textarea "This event will provide a Holiday Party for youth While raising funds for our n…" at bounding box center [718, 321] width 371 height 67
click at [551, 532] on button "button" at bounding box center [549, 529] width 33 height 18
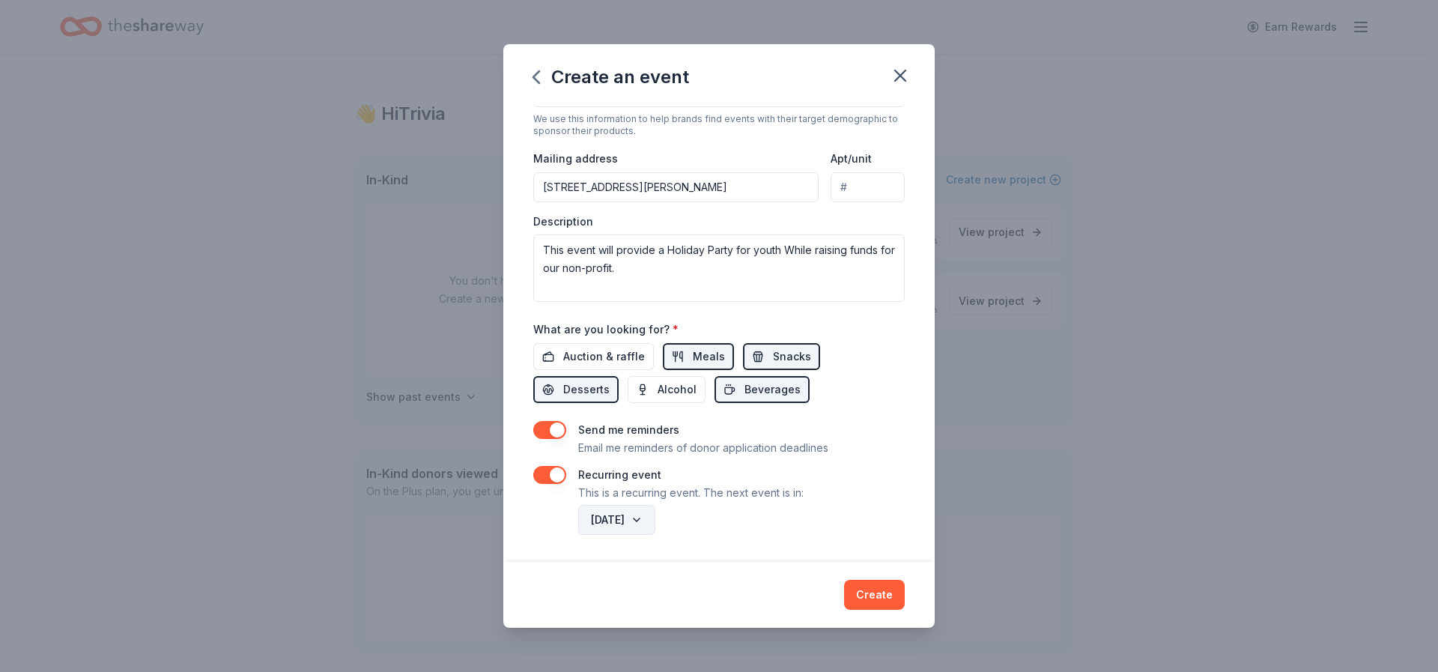
click at [655, 527] on button "October 2026" at bounding box center [616, 520] width 77 height 30
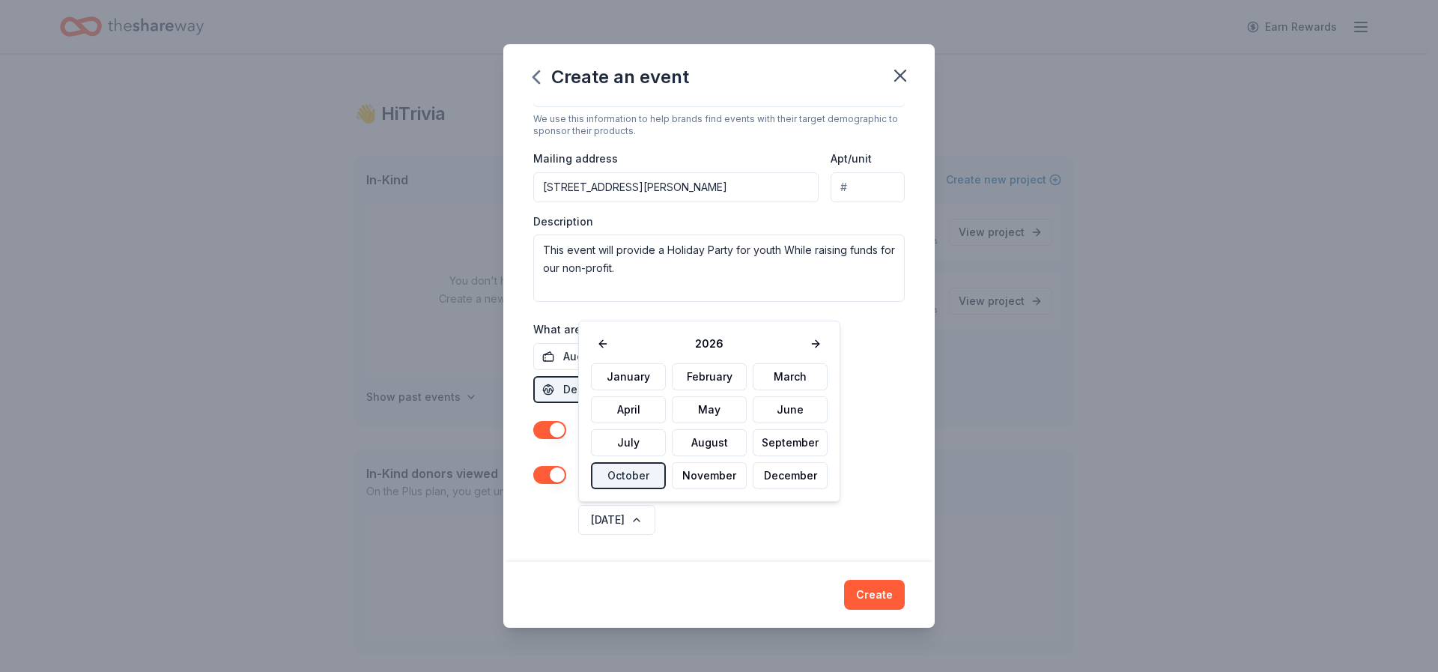
click at [741, 525] on div "October 2026" at bounding box center [739, 520] width 329 height 36
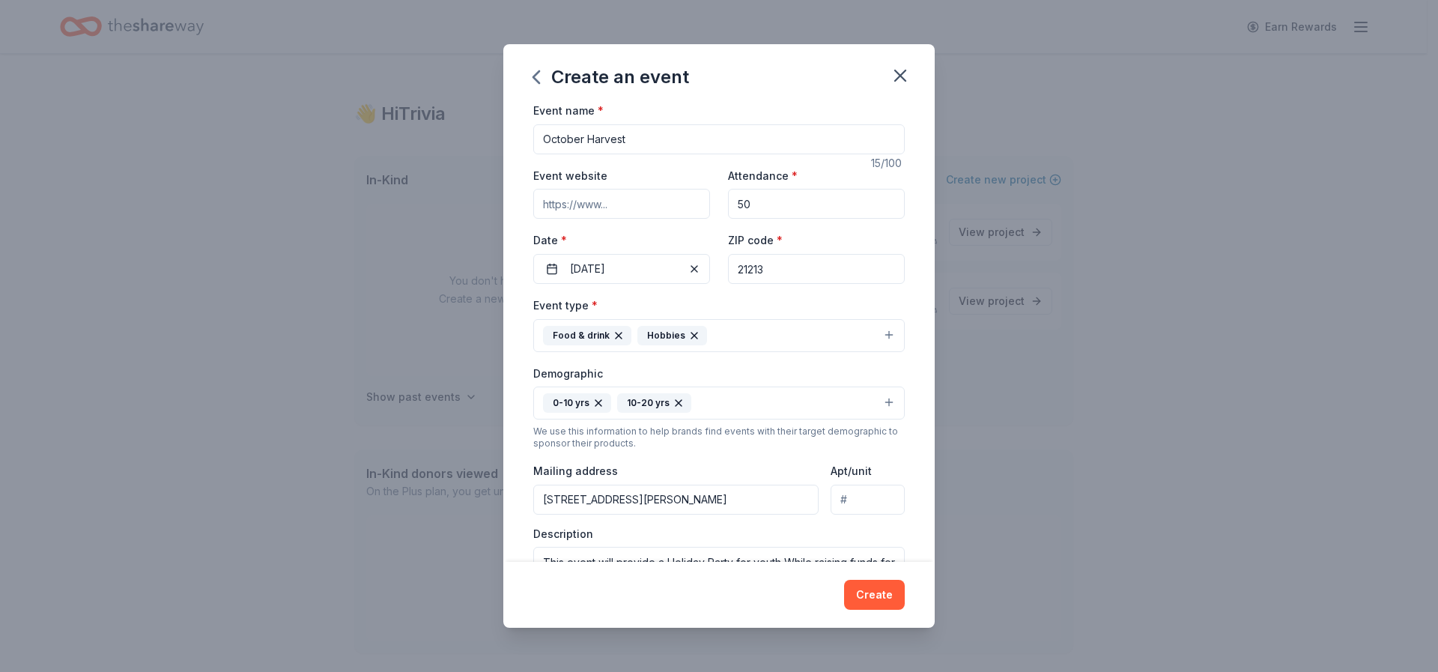
scroll to position [0, 0]
click at [574, 214] on input "Event website" at bounding box center [621, 207] width 177 height 30
type input "http://www.b2gconnections.com"
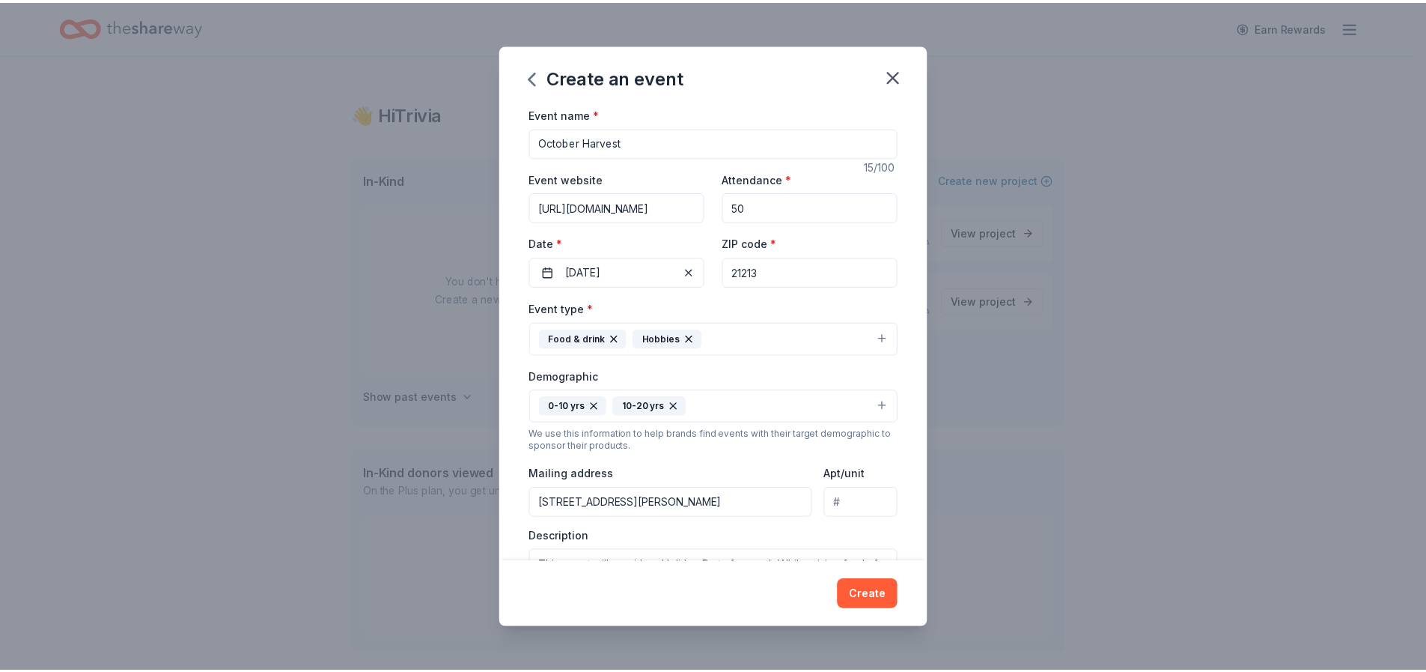
scroll to position [0, 0]
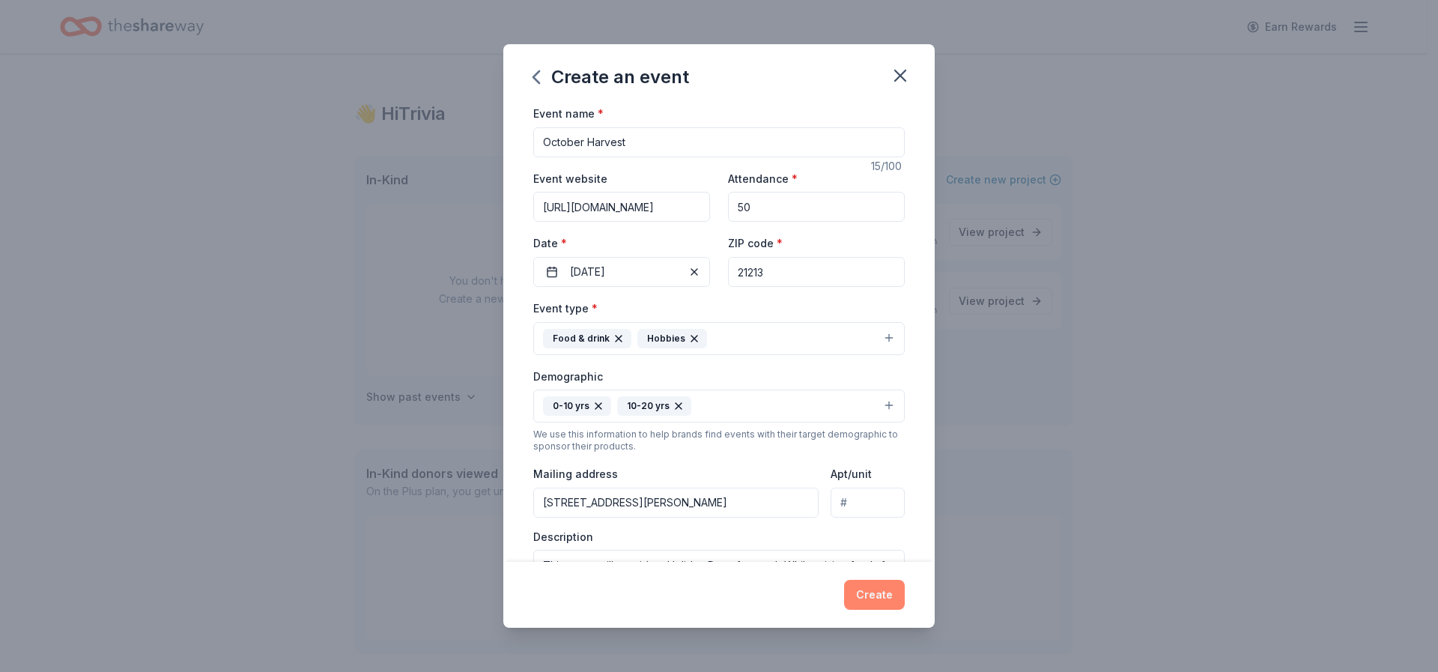
click at [871, 593] on button "Create" at bounding box center [874, 595] width 61 height 30
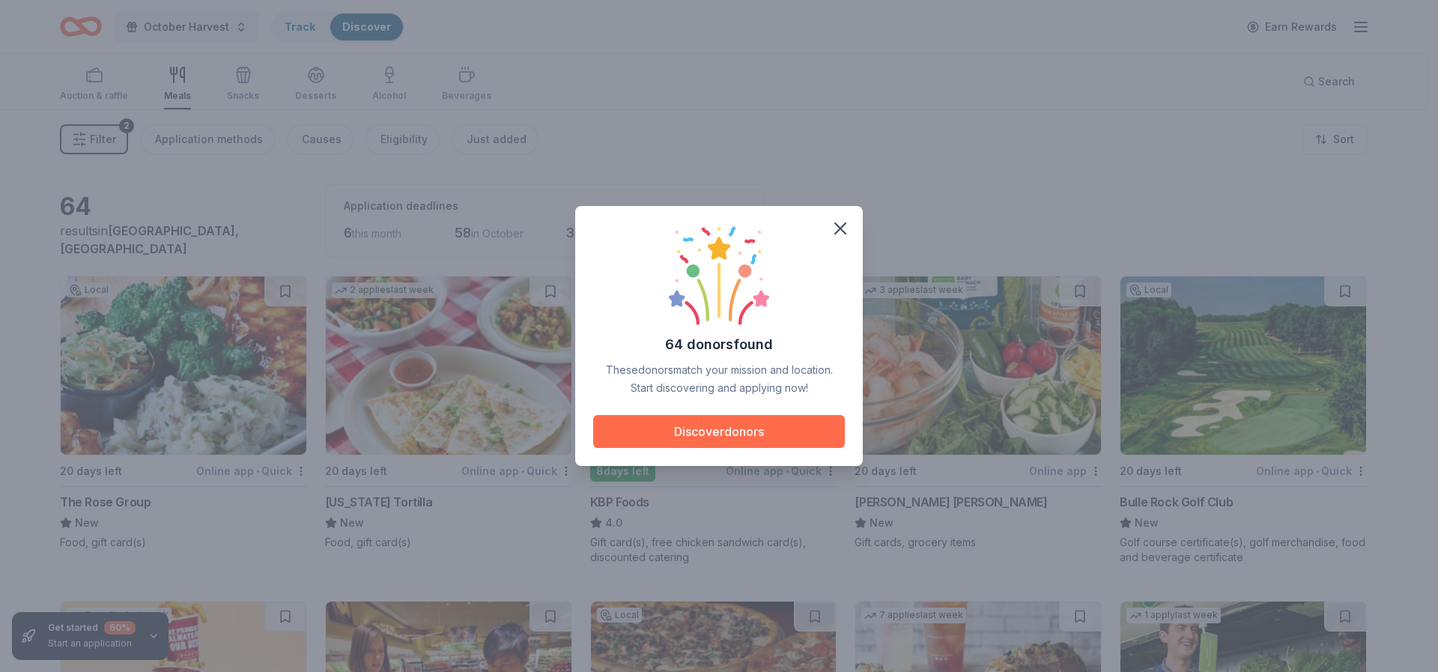
click at [723, 440] on button "Discover donors" at bounding box center [719, 431] width 252 height 33
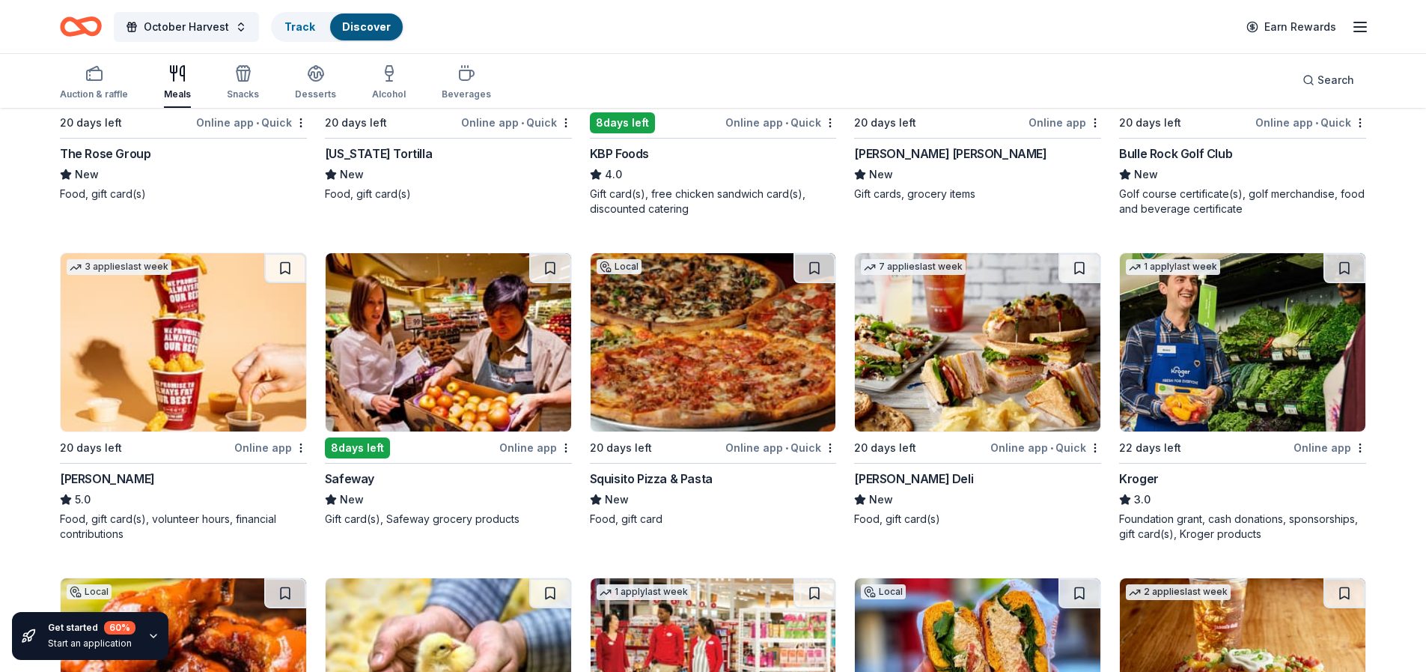
scroll to position [374, 0]
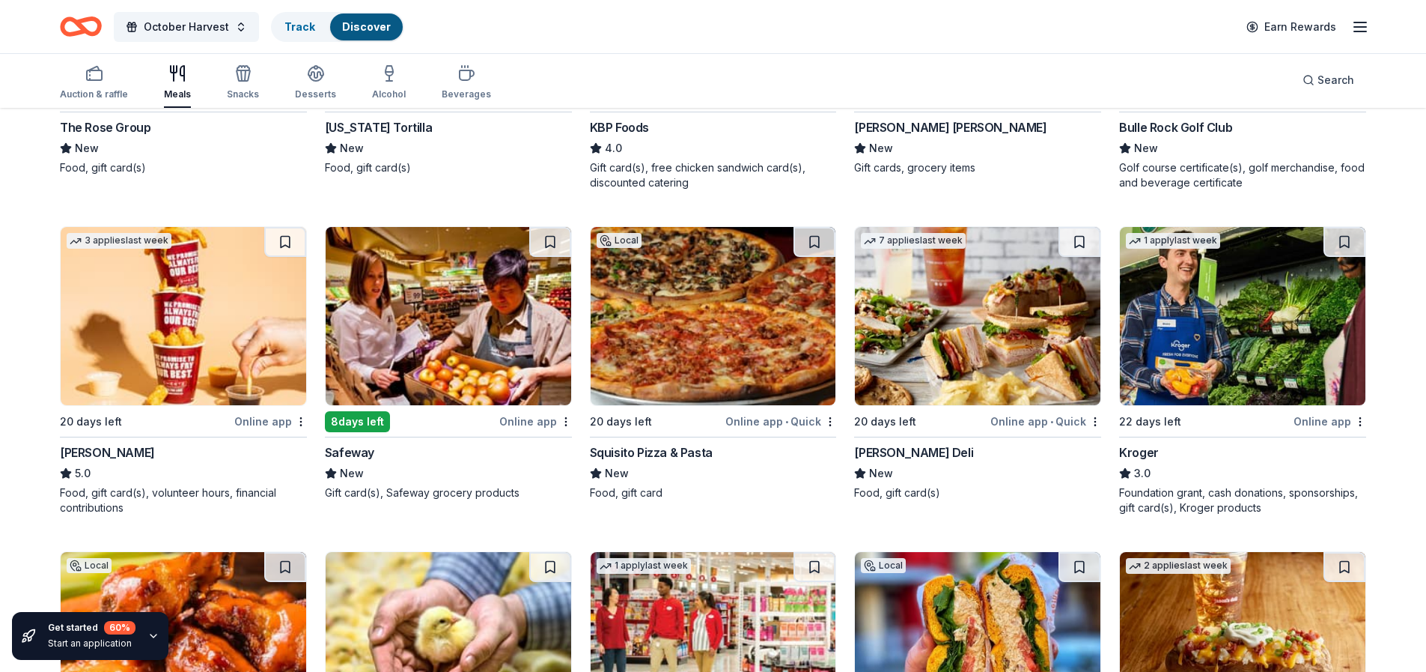
click at [371, 419] on div "8 days left" at bounding box center [357, 421] width 65 height 21
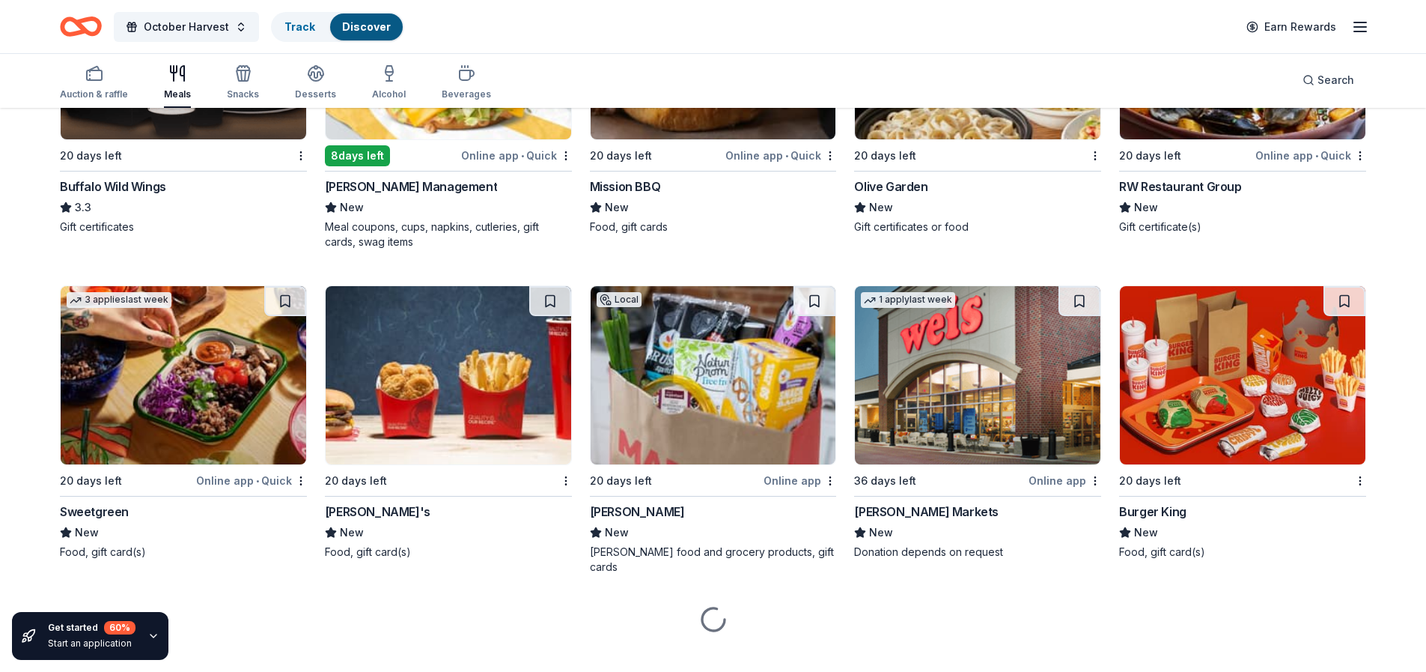
scroll to position [2228, 0]
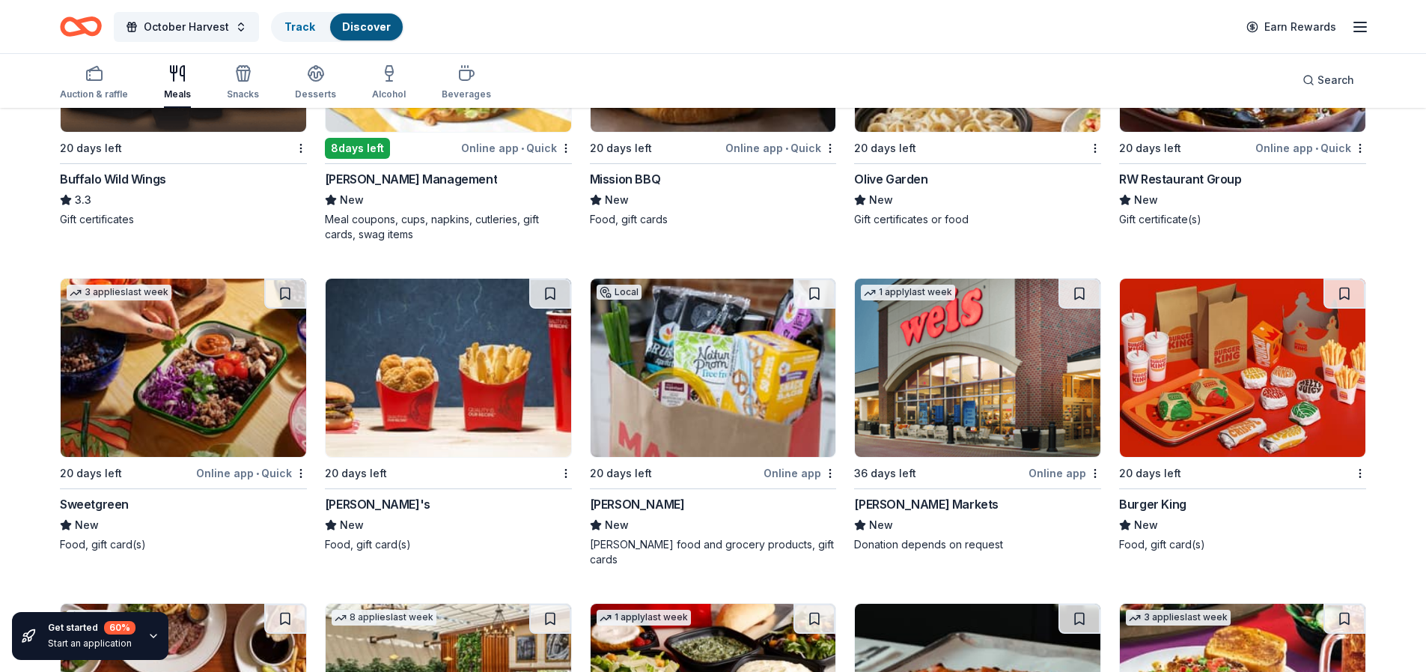
click at [344, 474] on div "20 days left" at bounding box center [356, 473] width 62 height 18
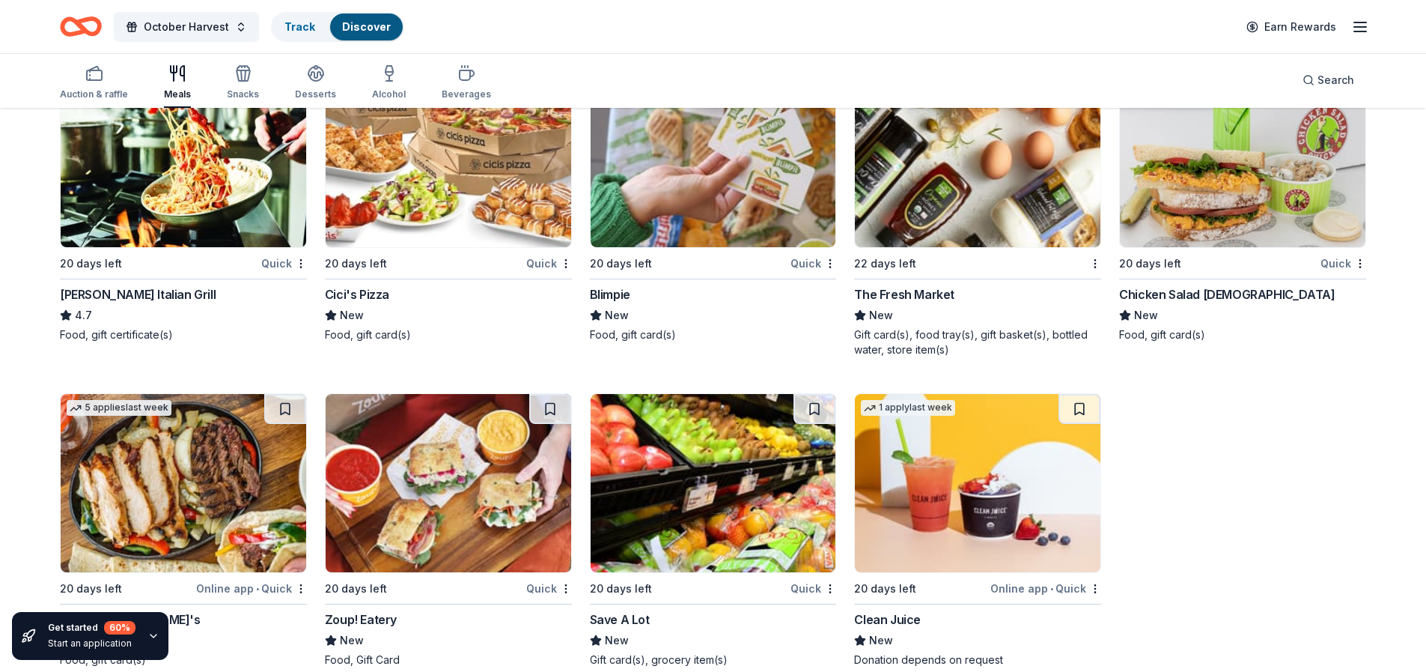
scroll to position [3703, 0]
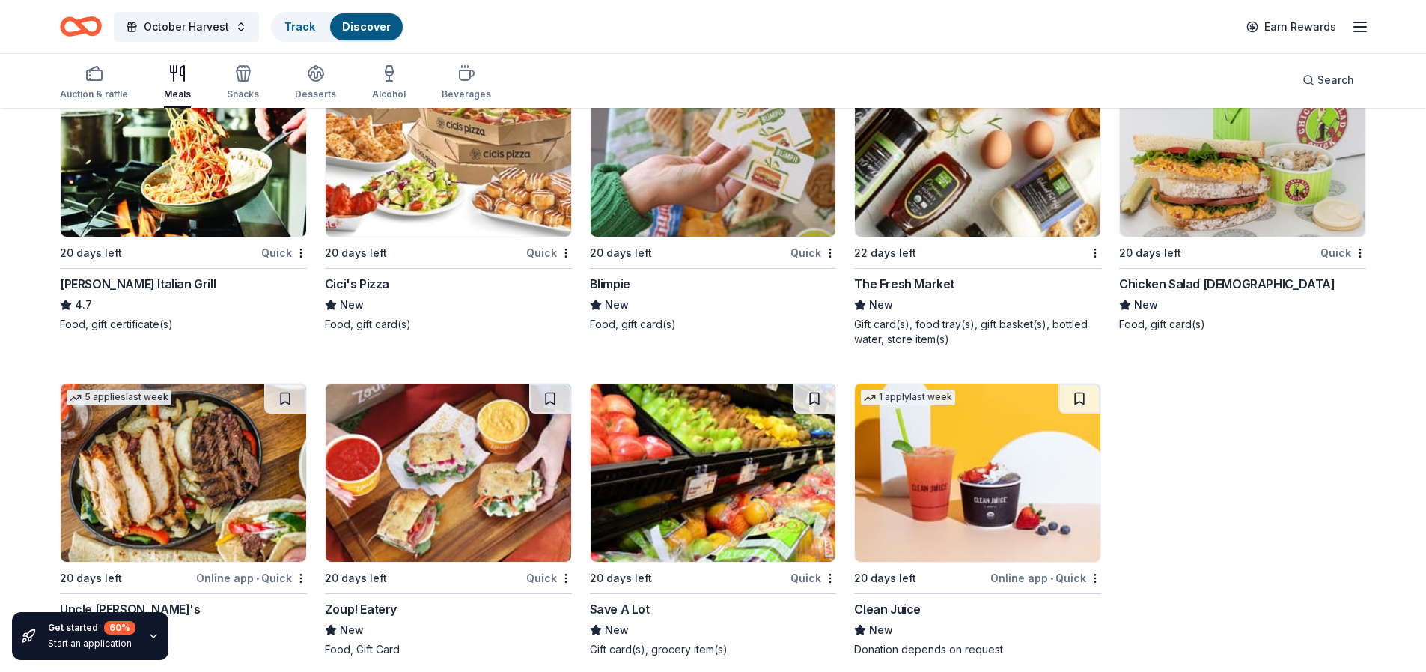
click at [634, 600] on div "Save A Lot" at bounding box center [620, 609] width 60 height 18
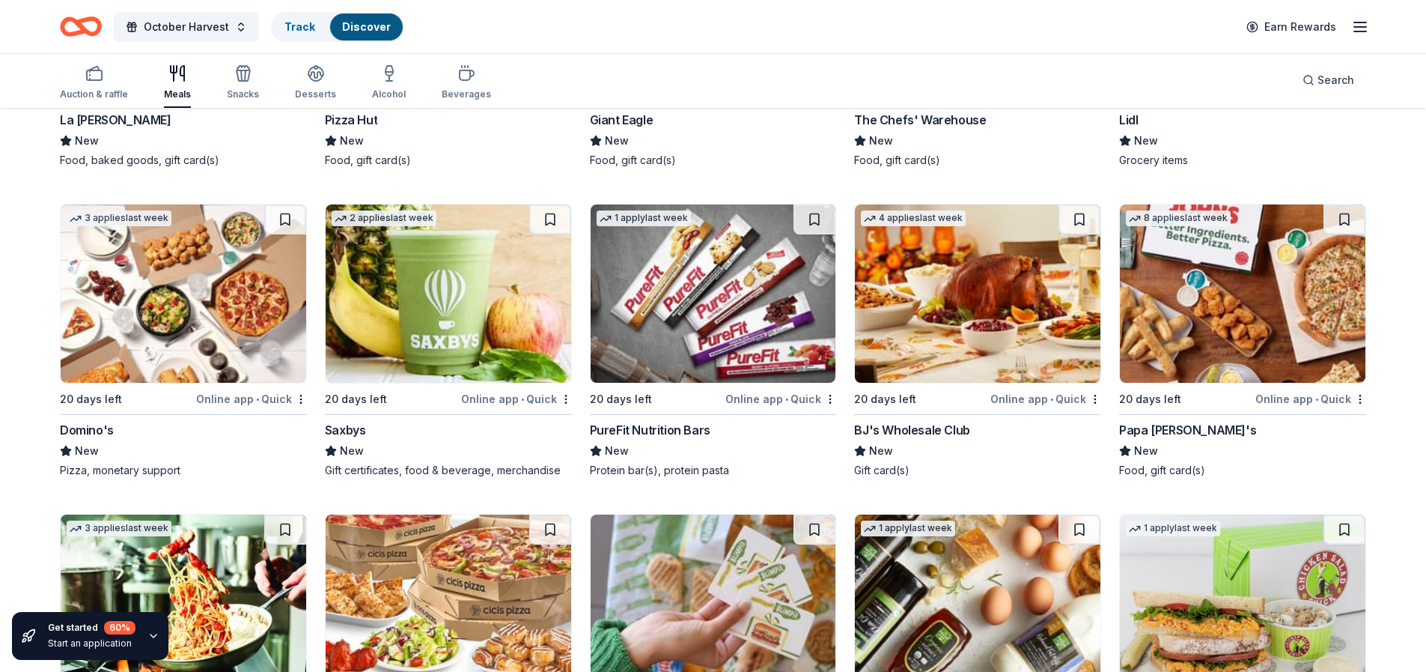
scroll to position [3178, 0]
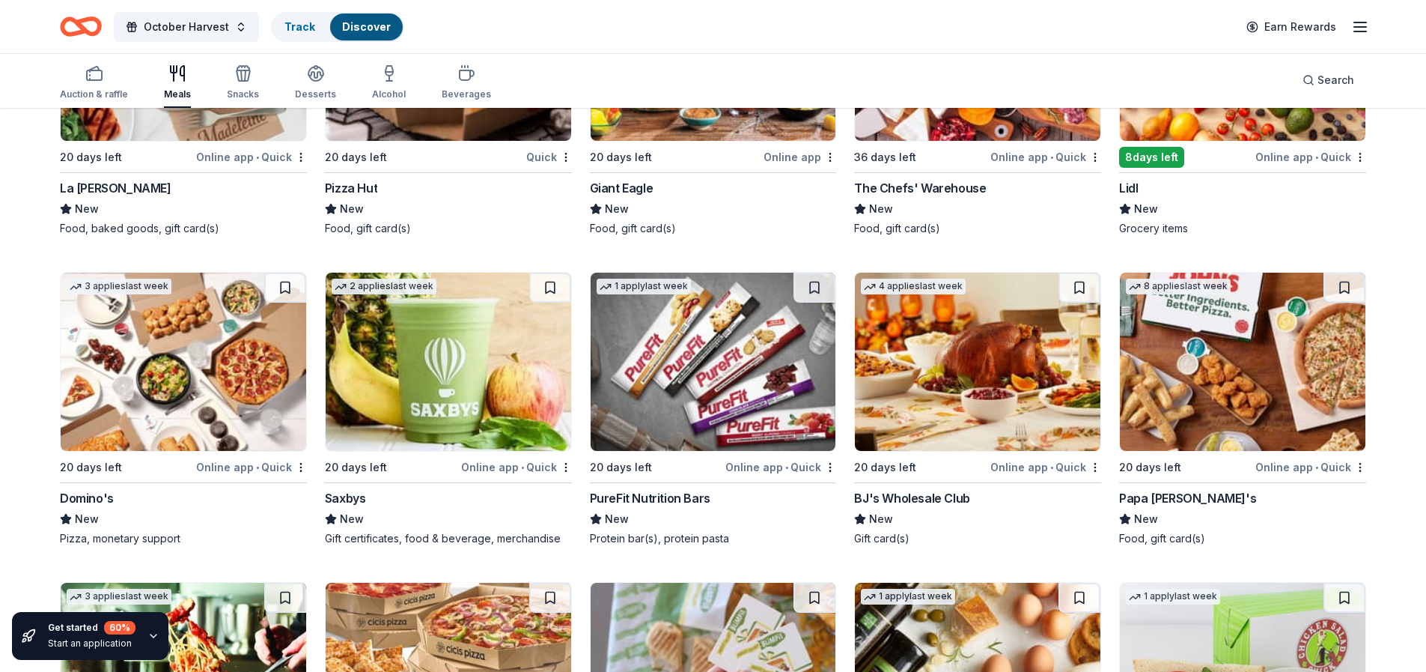
click at [97, 489] on div "Domino's" at bounding box center [87, 498] width 54 height 18
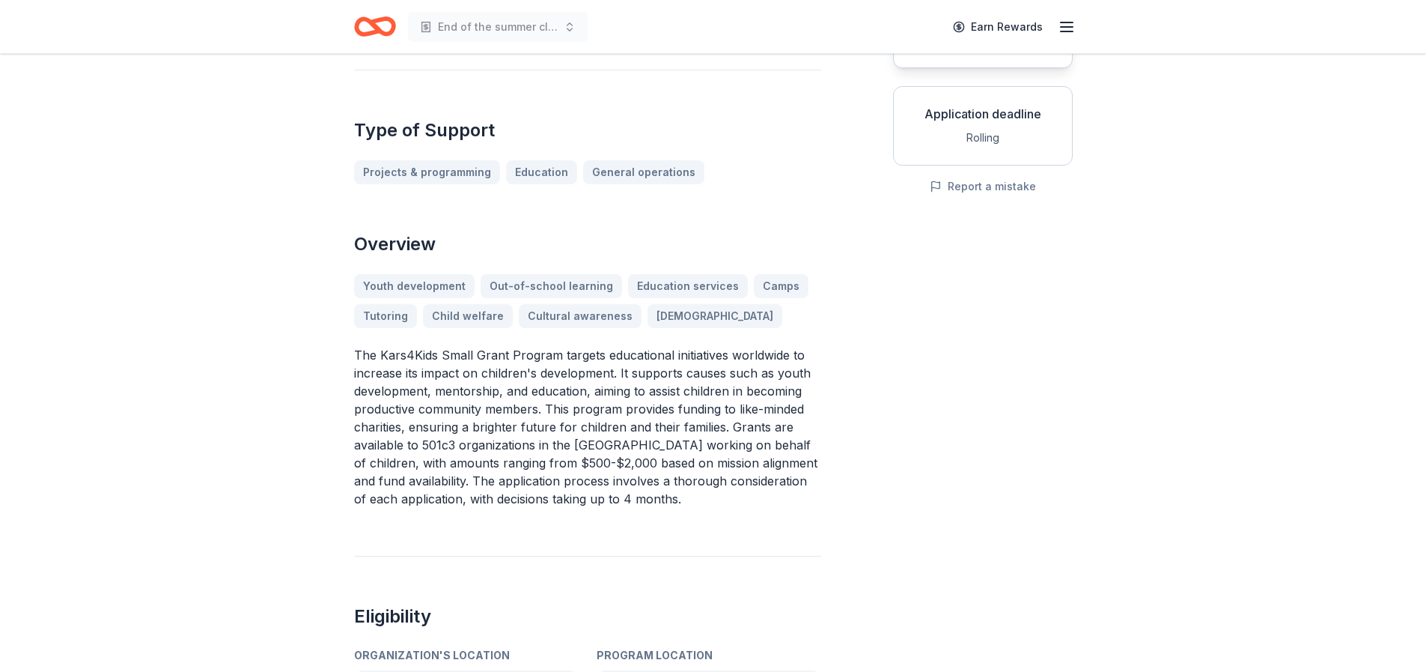
scroll to position [75, 0]
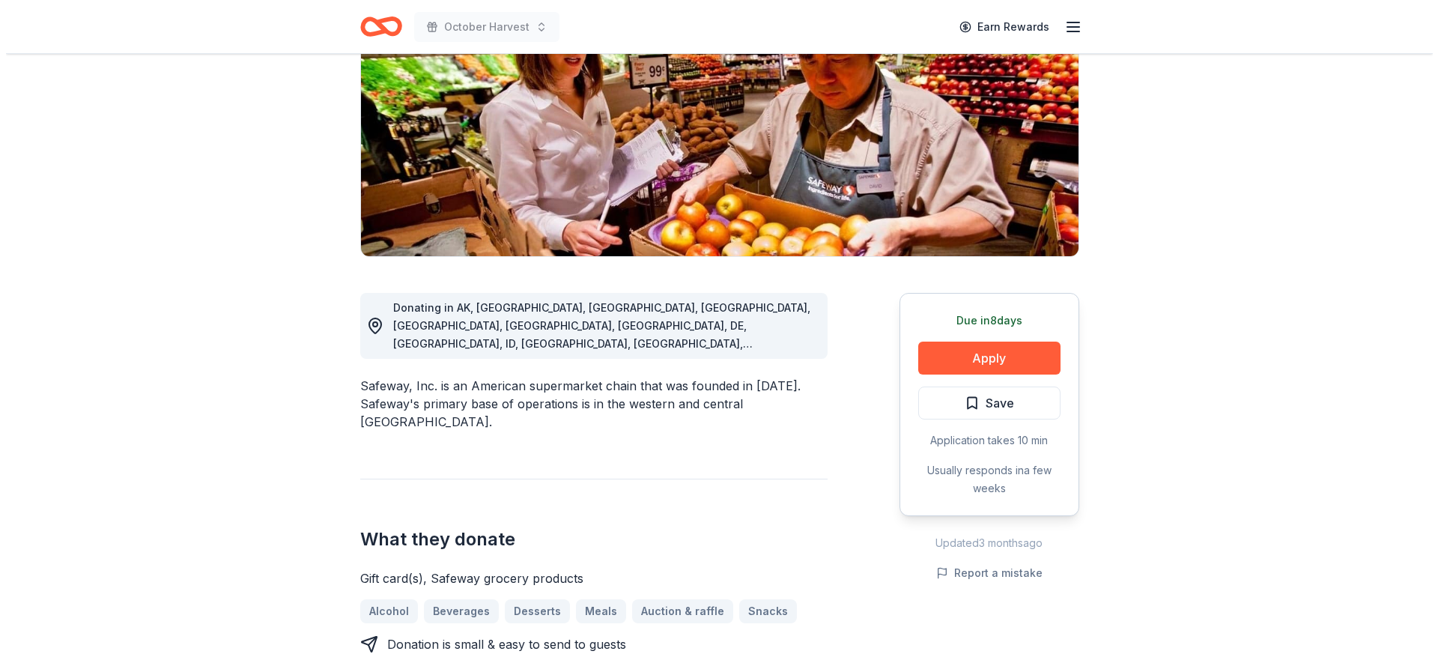
scroll to position [225, 0]
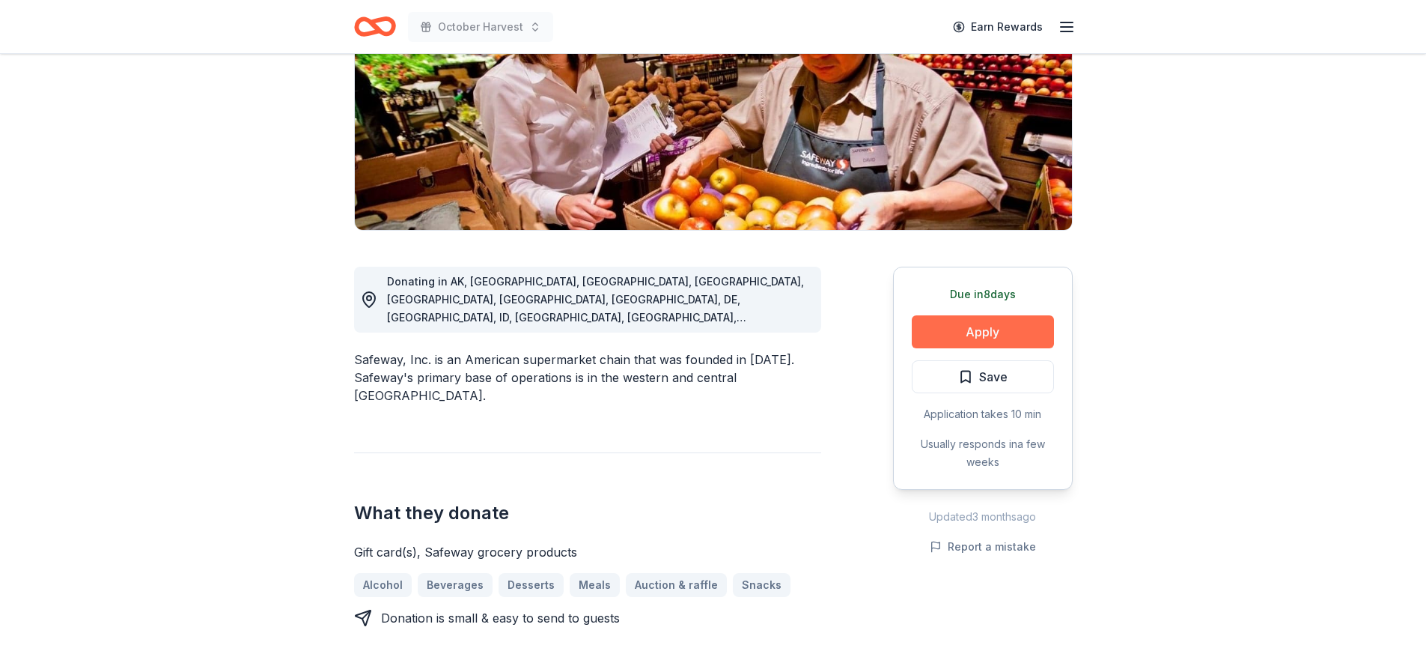
click at [982, 332] on button "Apply" at bounding box center [983, 331] width 142 height 33
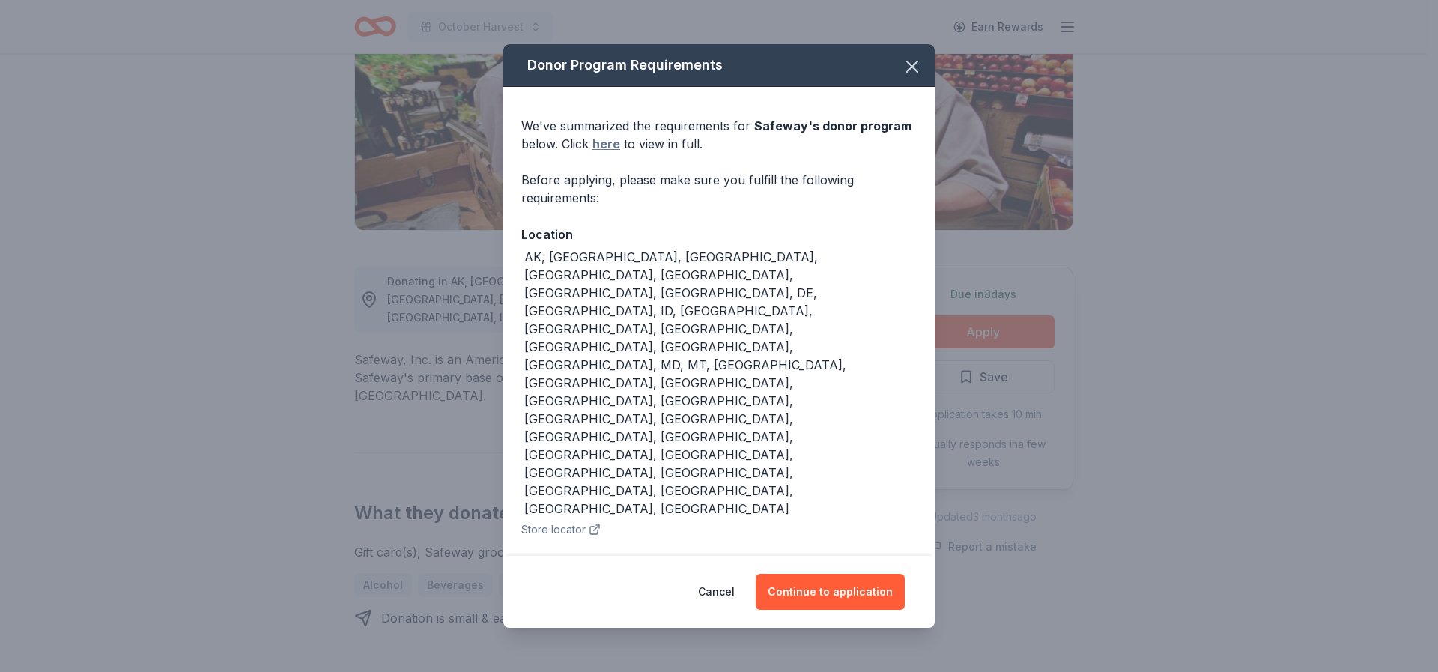
click at [608, 141] on link "here" at bounding box center [606, 144] width 28 height 18
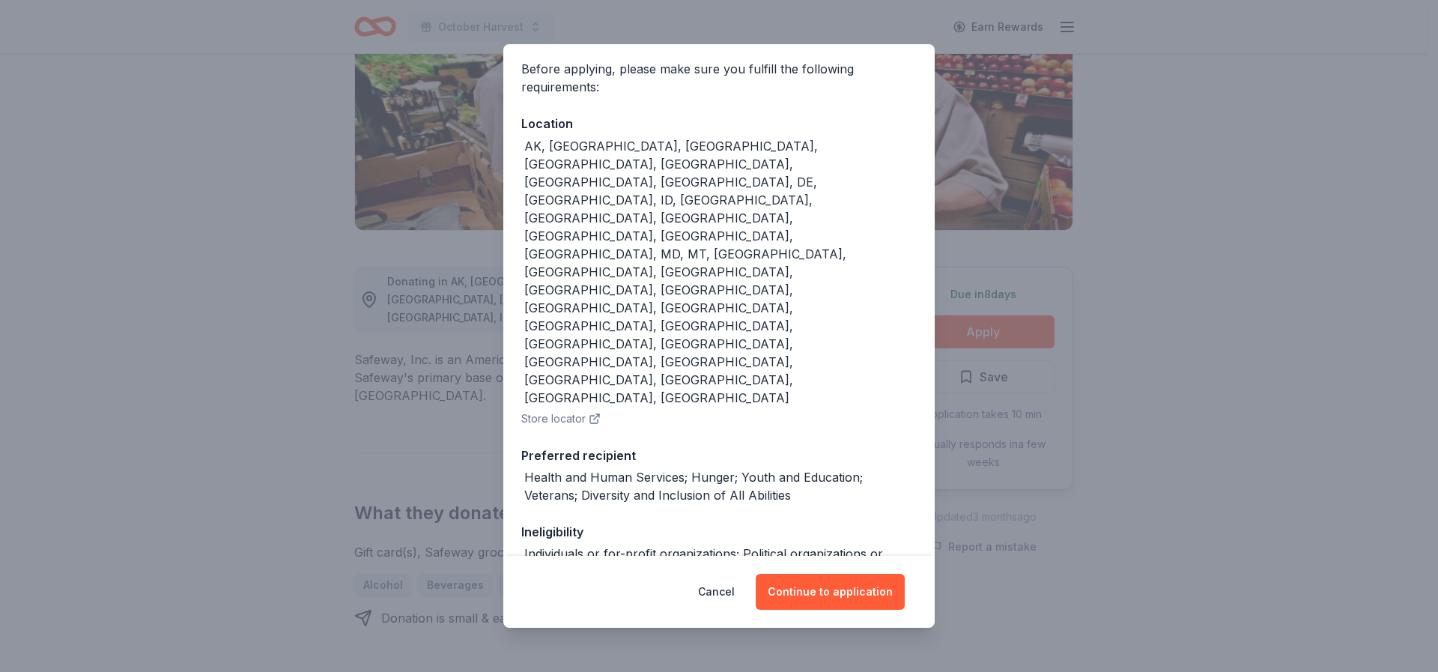
scroll to position [130, 0]
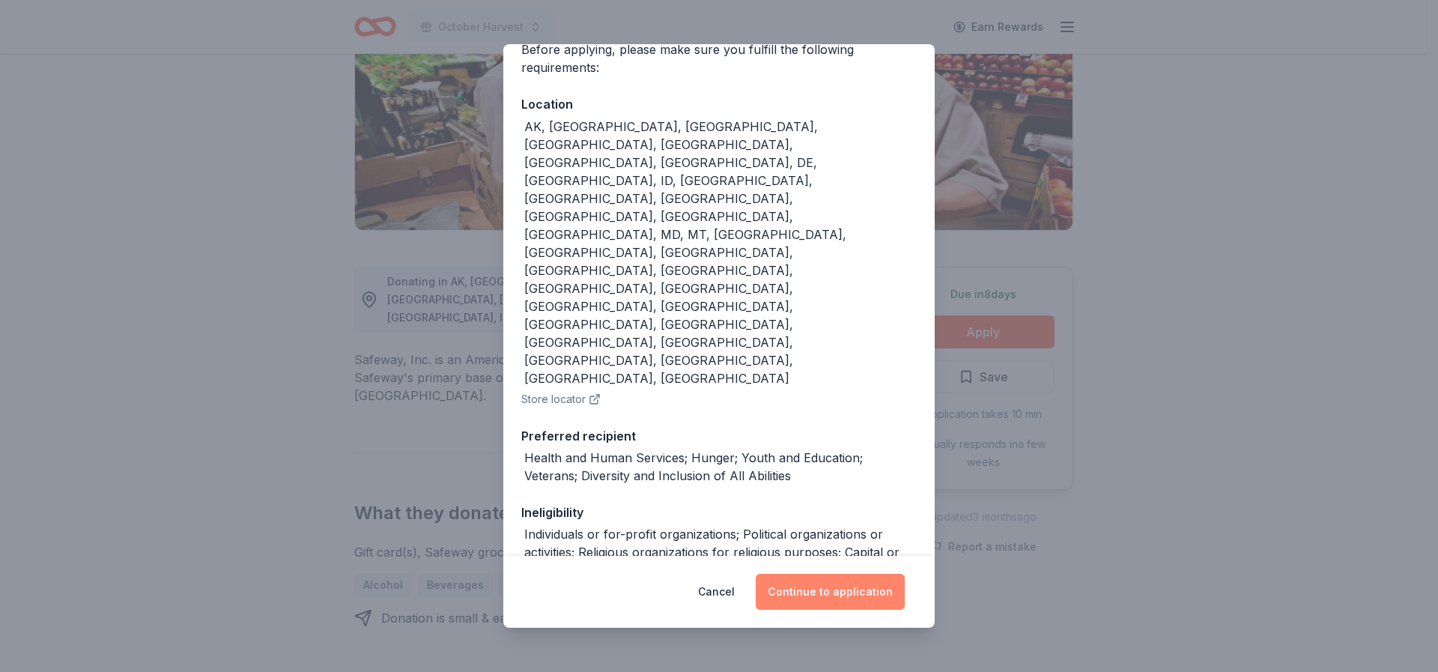
click at [800, 589] on button "Continue to application" at bounding box center [829, 592] width 149 height 36
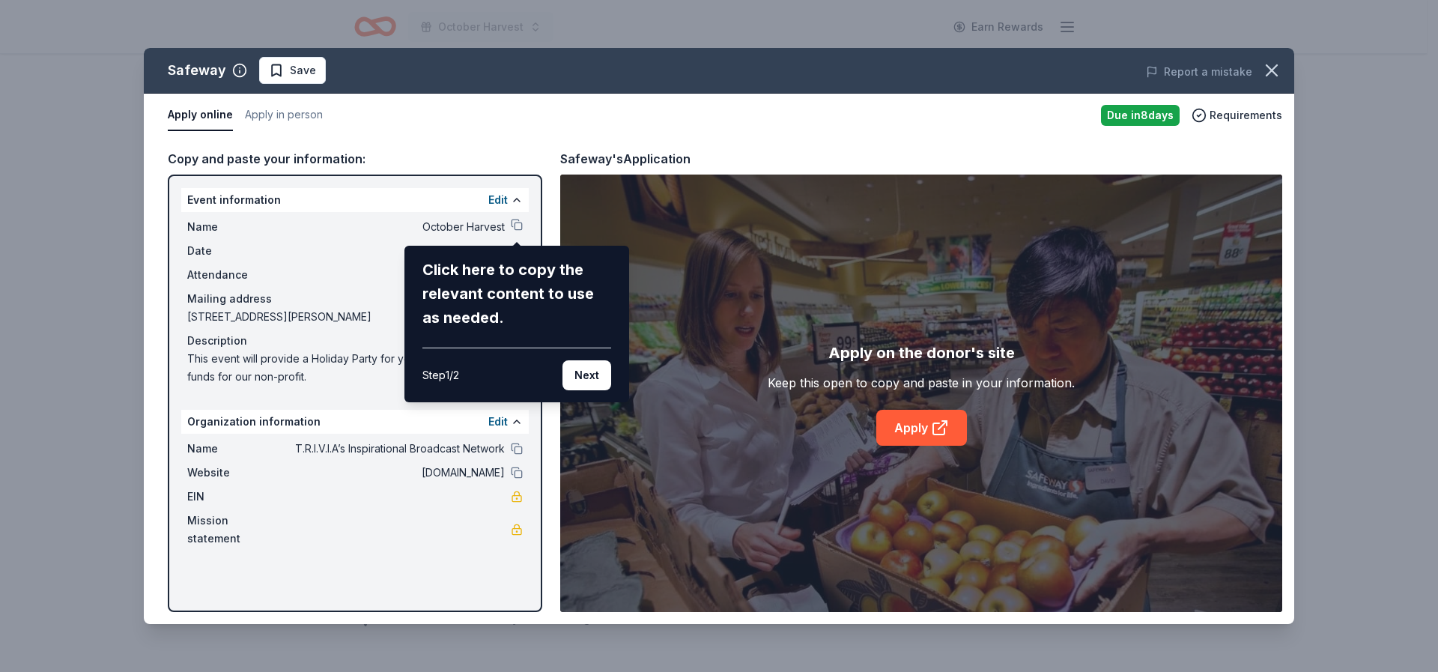
click at [515, 228] on div "Safeway Save Report a mistake Apply online Apply in person Due in 8 days Requir…" at bounding box center [719, 336] width 1150 height 576
click at [578, 380] on button "Next" at bounding box center [586, 375] width 49 height 30
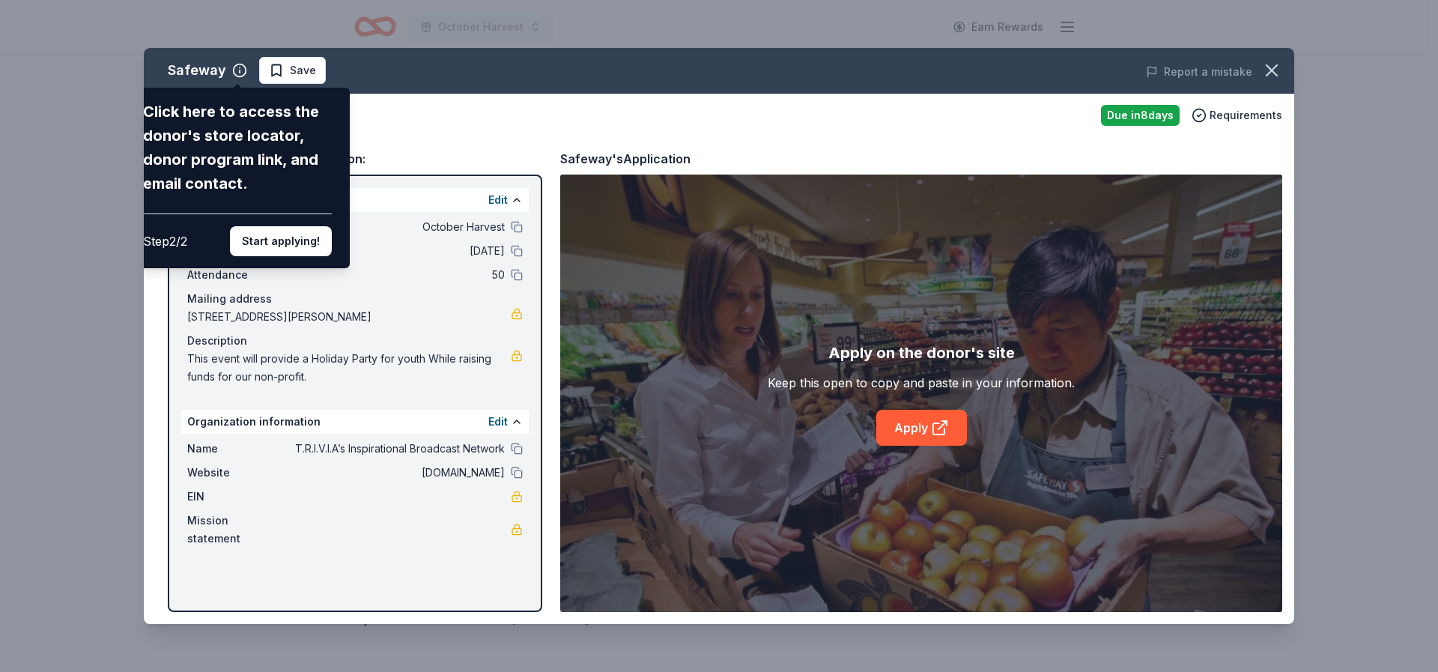
click at [409, 229] on div "Safeway Click here to access the donor's store locator, donor program link, and…" at bounding box center [719, 336] width 1150 height 576
click at [499, 425] on div "Safeway Click here to access the donor's store locator, donor program link, and…" at bounding box center [719, 336] width 1150 height 576
click at [498, 422] on div "Safeway Click here to access the donor's store locator, donor program link, and…" at bounding box center [719, 336] width 1150 height 576
click at [517, 423] on div "Safeway Click here to access the donor's store locator, donor program link, and…" at bounding box center [719, 336] width 1150 height 576
click at [357, 115] on div "Safeway Click here to access the donor's store locator, donor program link, and…" at bounding box center [719, 336] width 1150 height 576
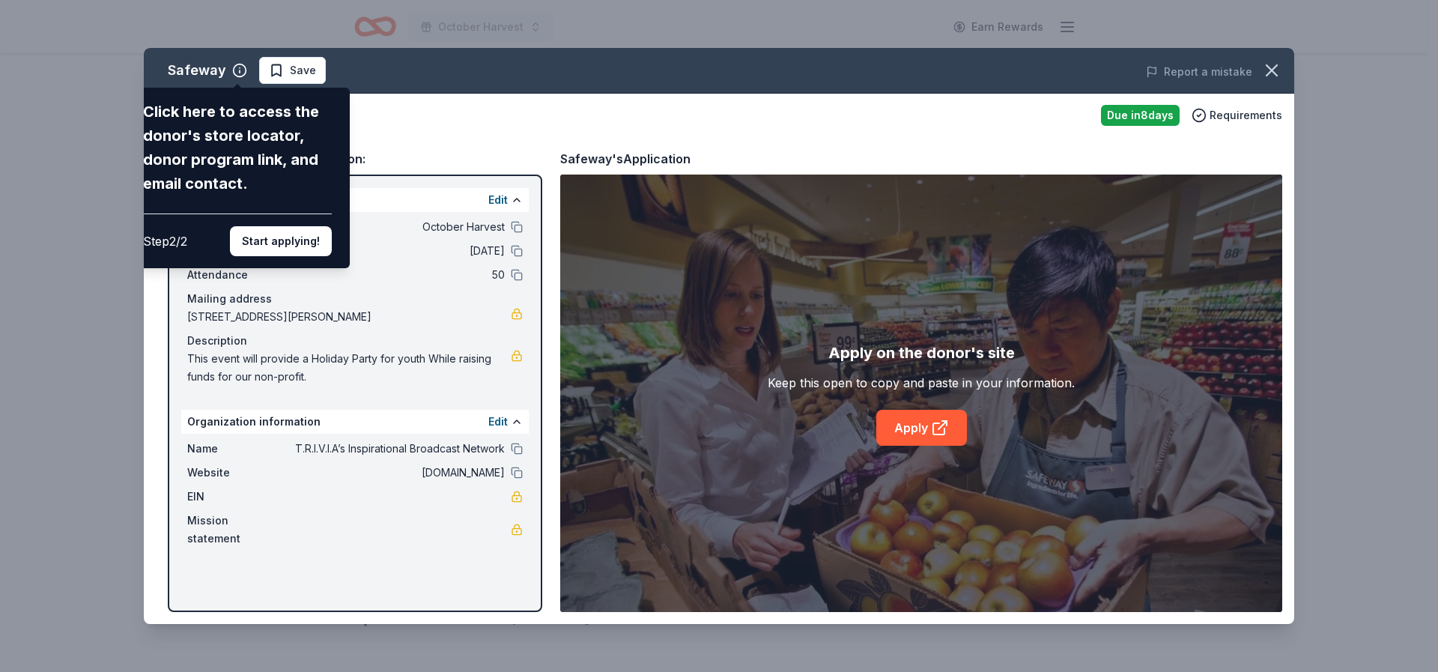
click at [299, 77] on div "Safeway Click here to access the donor's store locator, donor program link, and…" at bounding box center [719, 336] width 1150 height 576
click at [233, 67] on div "Safeway Click here to access the donor's store locator, donor program link, and…" at bounding box center [719, 336] width 1150 height 576
click at [258, 238] on button "Start applying!" at bounding box center [281, 241] width 102 height 30
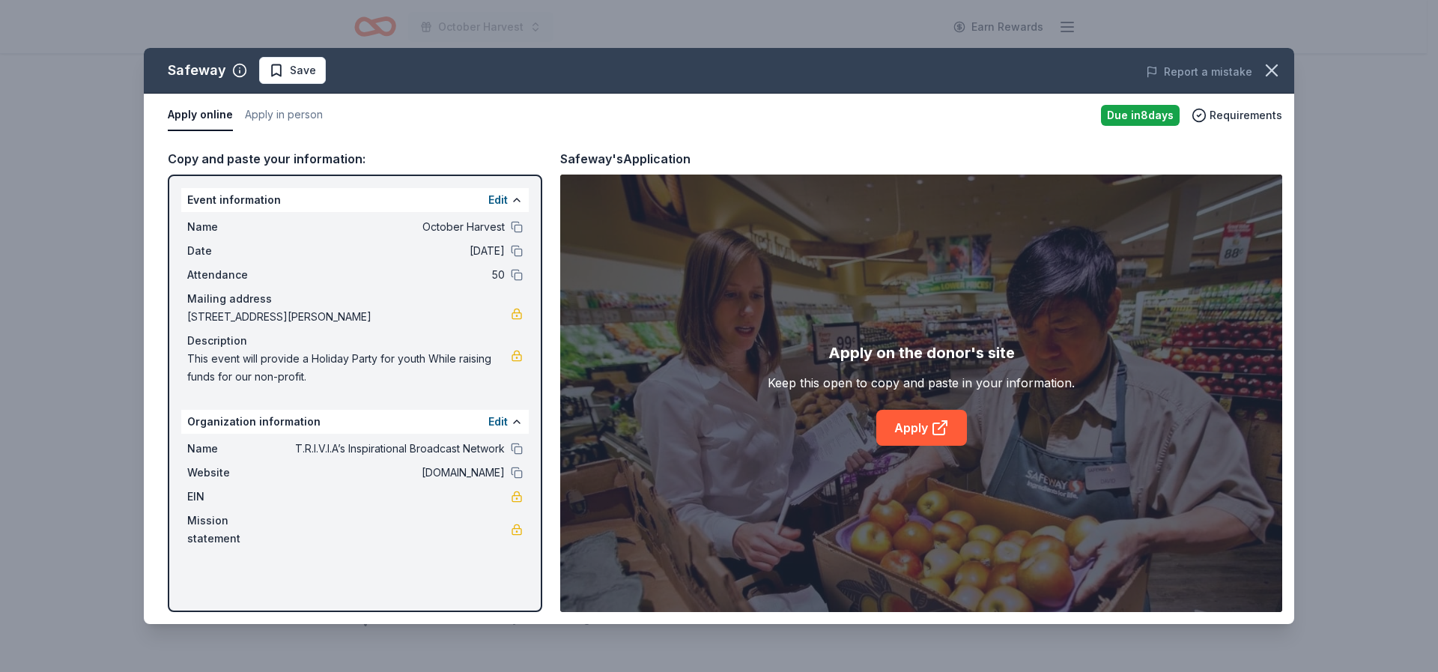
click at [493, 421] on div "Safeway Save Report a mistake Apply online Apply in person Due in 8 days Requir…" at bounding box center [719, 336] width 1150 height 576
click at [513, 422] on div "Safeway Save Report a mistake Apply online Apply in person Due in 8 days Requir…" at bounding box center [719, 336] width 1150 height 576
click at [516, 423] on div "Safeway Save Report a mistake Apply online Apply in person Due in 8 days Requir…" at bounding box center [719, 336] width 1150 height 576
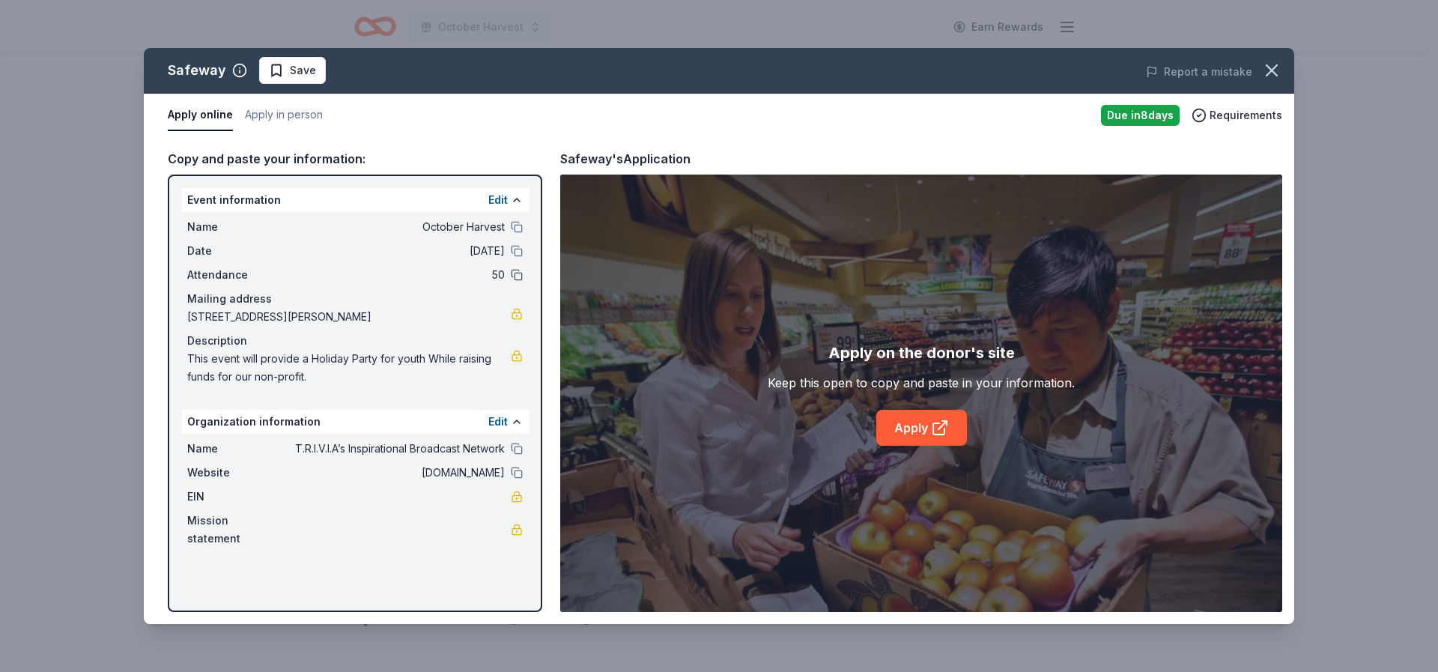
click at [516, 276] on button at bounding box center [517, 275] width 12 height 12
click at [928, 435] on link "Apply" at bounding box center [921, 428] width 91 height 36
click at [291, 118] on button "Apply in person" at bounding box center [284, 115] width 78 height 31
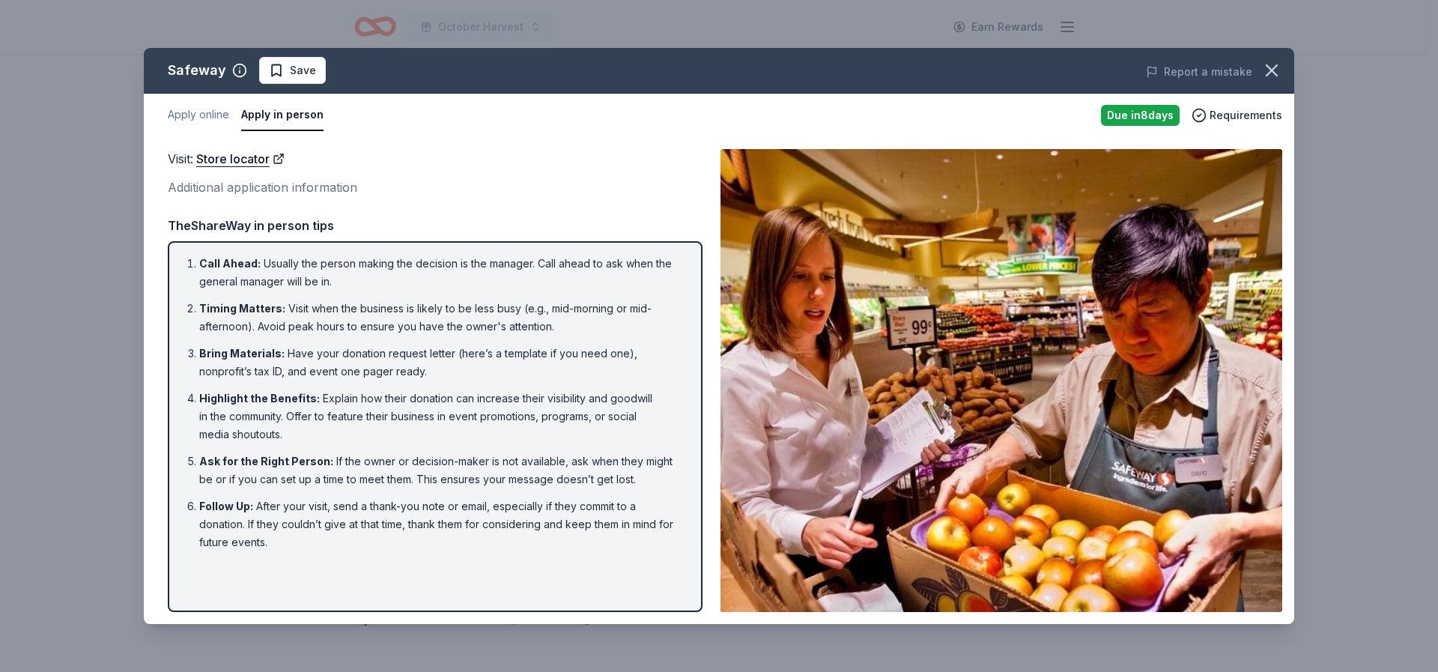
drag, startPoint x: 197, startPoint y: 255, endPoint x: 292, endPoint y: 530, distance: 291.5
click at [226, 380] on ol "Call Ahead : Usually the person making the decision is the manager. Call ahead …" at bounding box center [435, 403] width 508 height 297
drag, startPoint x: 280, startPoint y: 553, endPoint x: 240, endPoint y: 329, distance: 228.2
click at [247, 341] on div "Call Ahead : Usually the person making the decision is the manager. Call ahead …" at bounding box center [435, 426] width 535 height 371
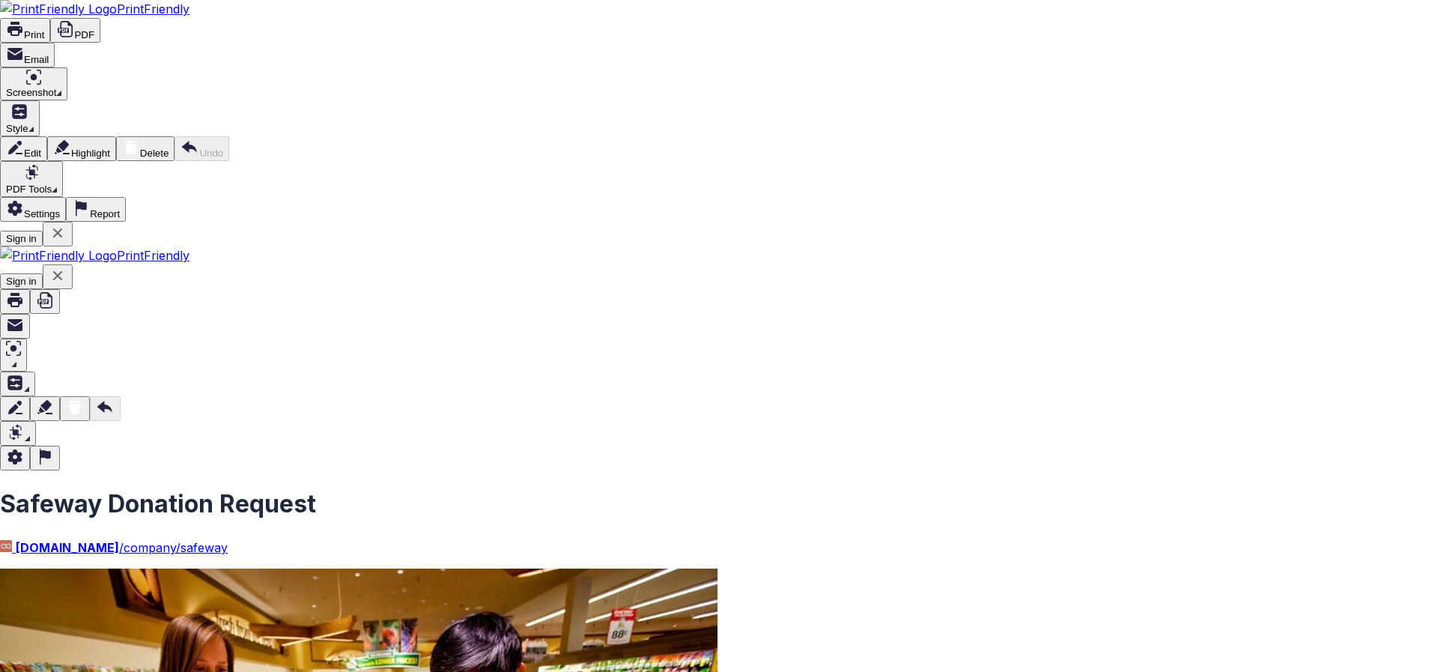
scroll to position [0, 0]
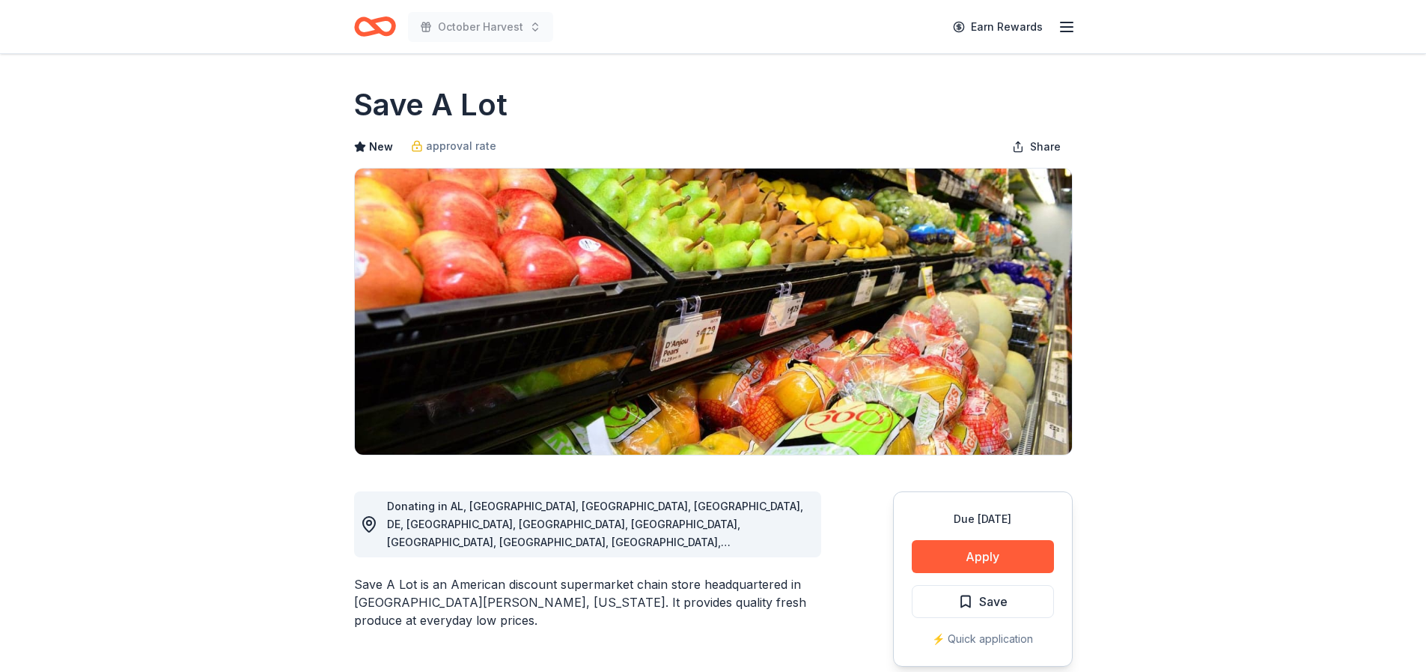
drag, startPoint x: 1067, startPoint y: 25, endPoint x: 1055, endPoint y: 32, distance: 14.1
click at [1064, 25] on icon "button" at bounding box center [1067, 27] width 18 height 18
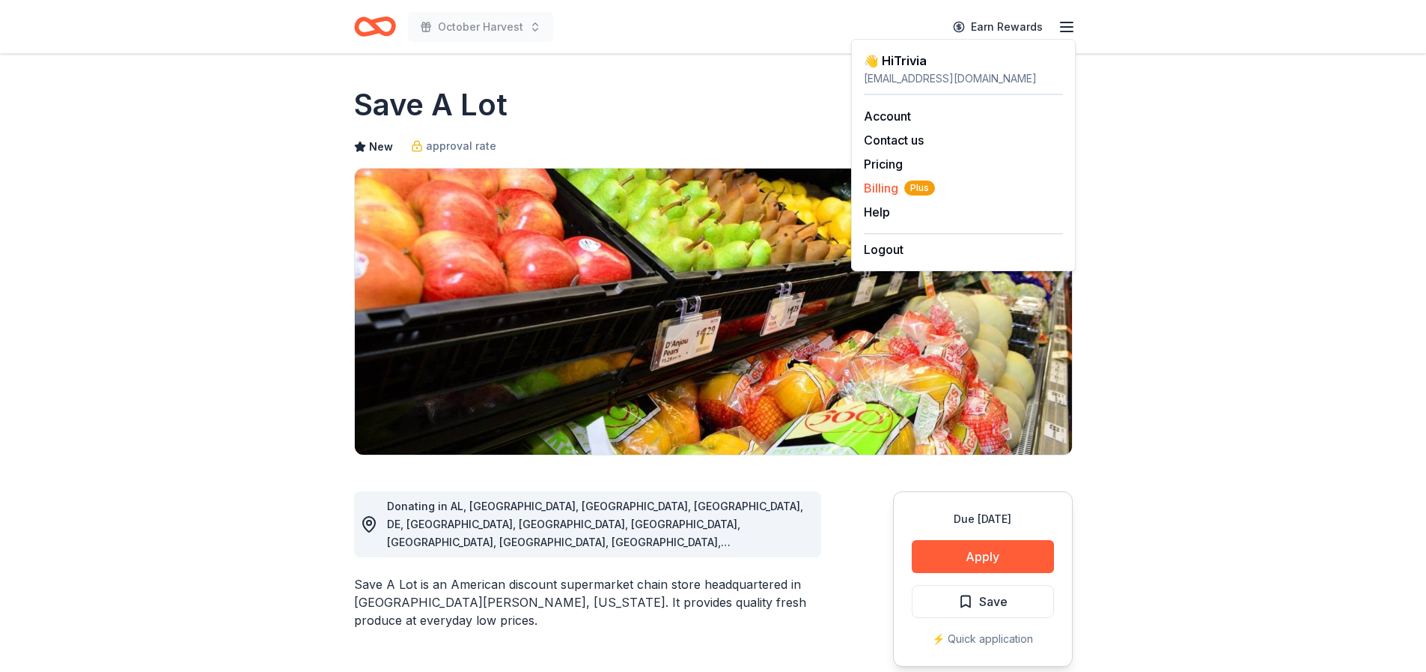
click at [884, 195] on span "Billing Plus" at bounding box center [899, 188] width 71 height 18
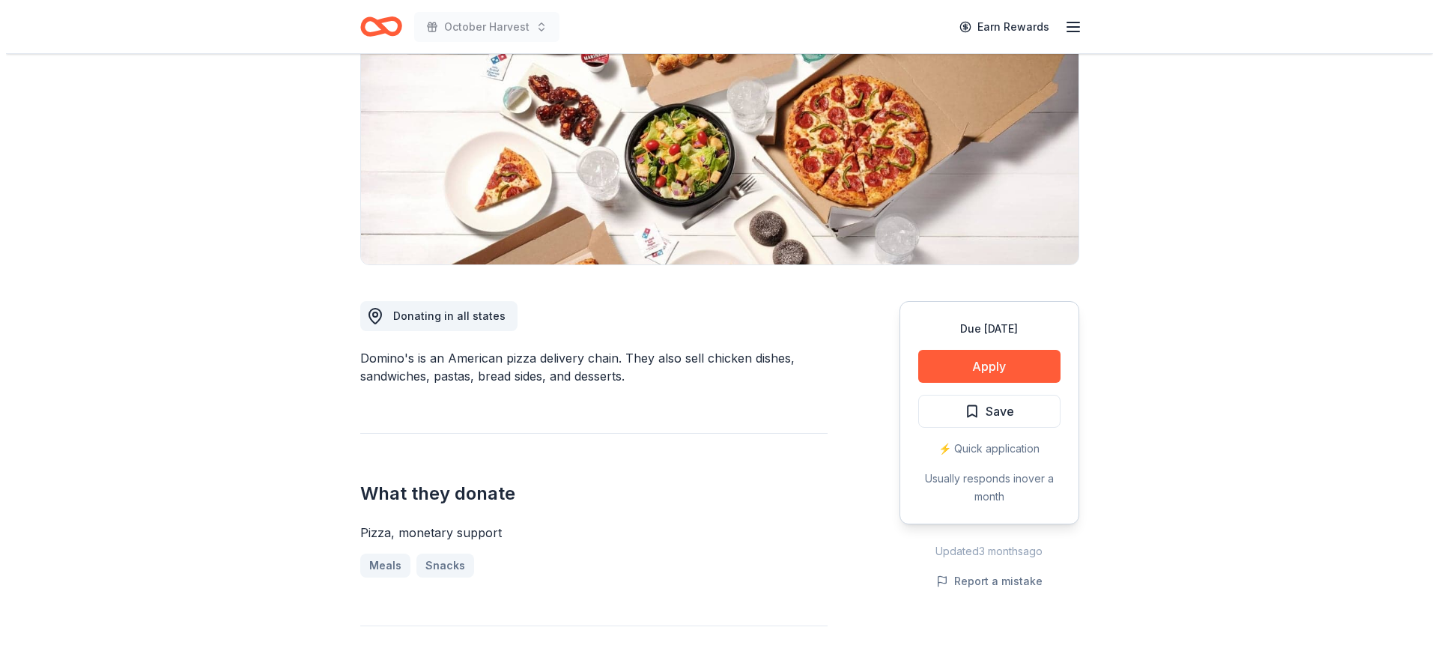
scroll to position [225, 0]
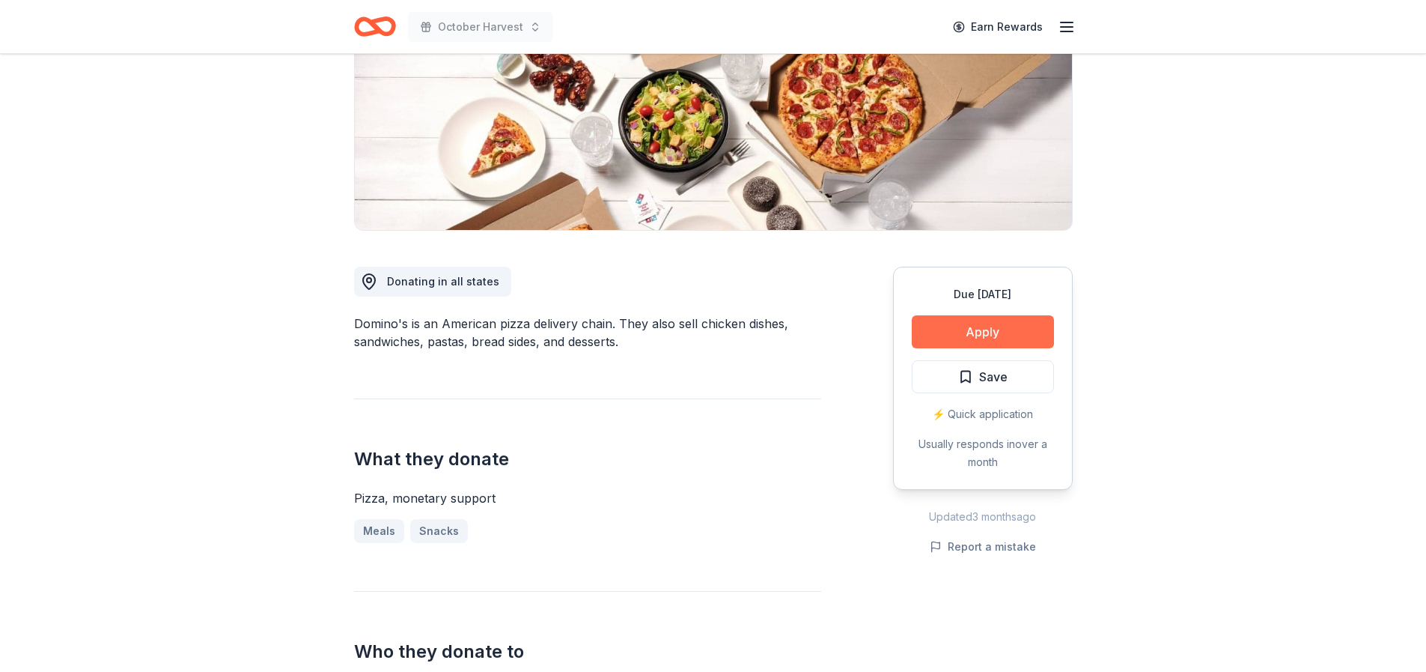
click at [970, 342] on button "Apply" at bounding box center [983, 331] width 142 height 33
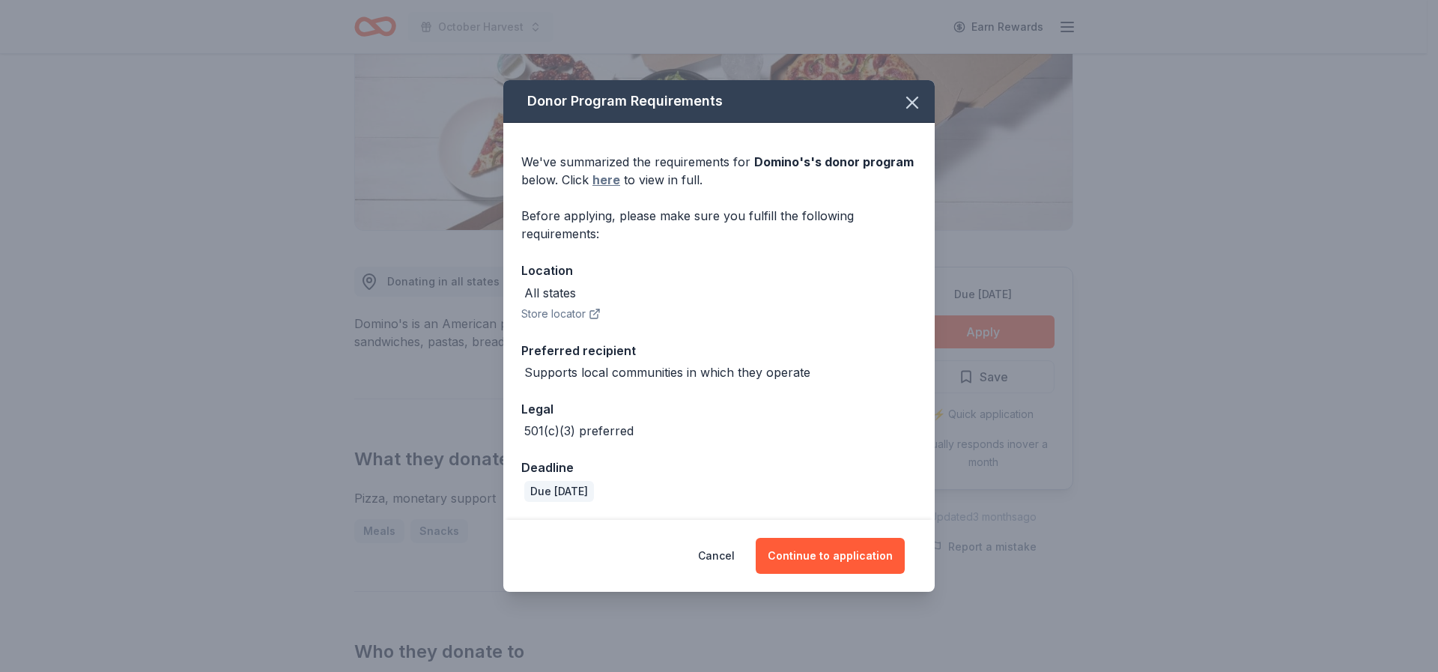
click at [610, 178] on link "here" at bounding box center [606, 180] width 28 height 18
